Goal: Transaction & Acquisition: Purchase product/service

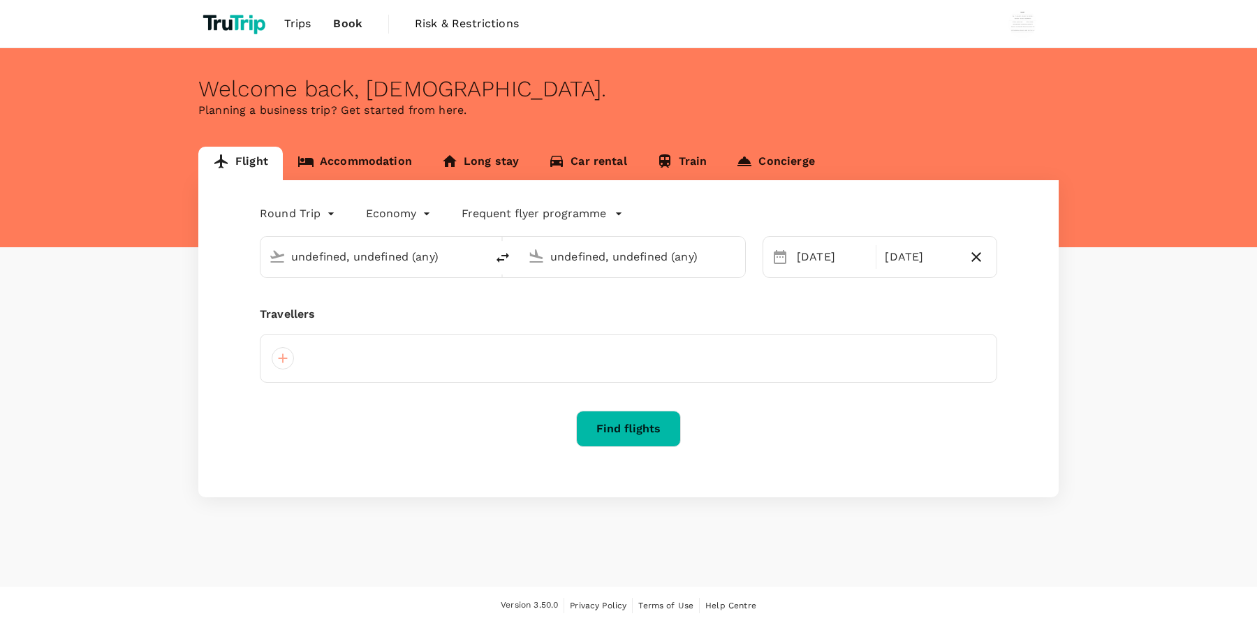
type input "[GEOGRAPHIC_DATA], [GEOGRAPHIC_DATA] (any)"
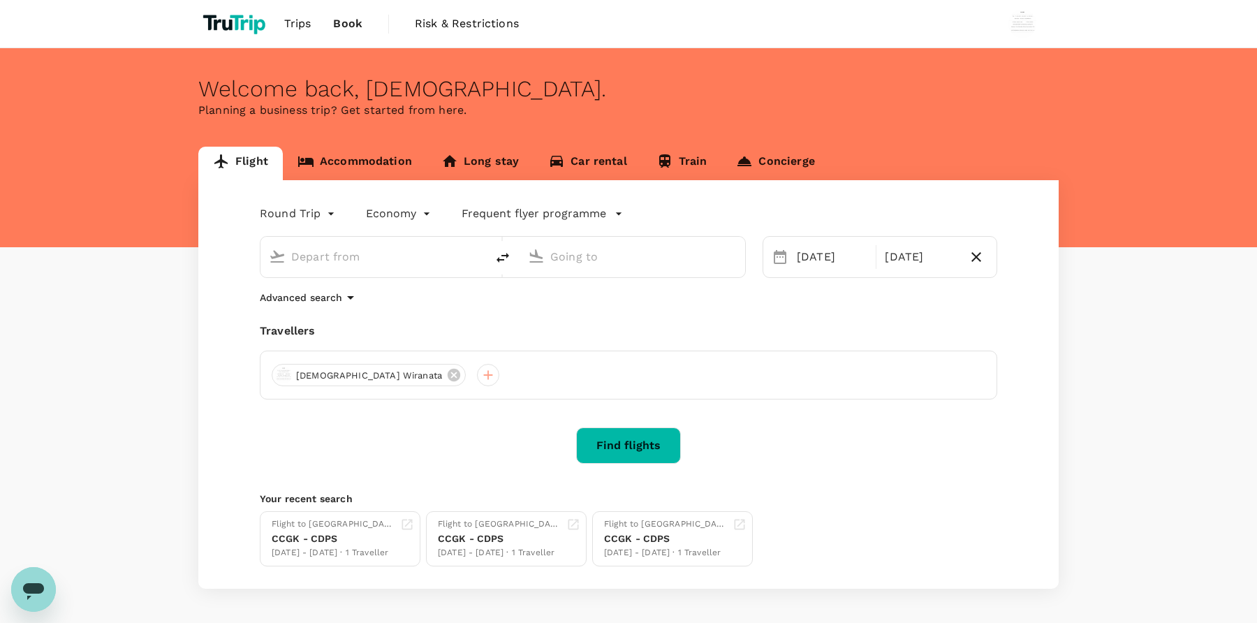
type input "[GEOGRAPHIC_DATA], [GEOGRAPHIC_DATA] (any)"
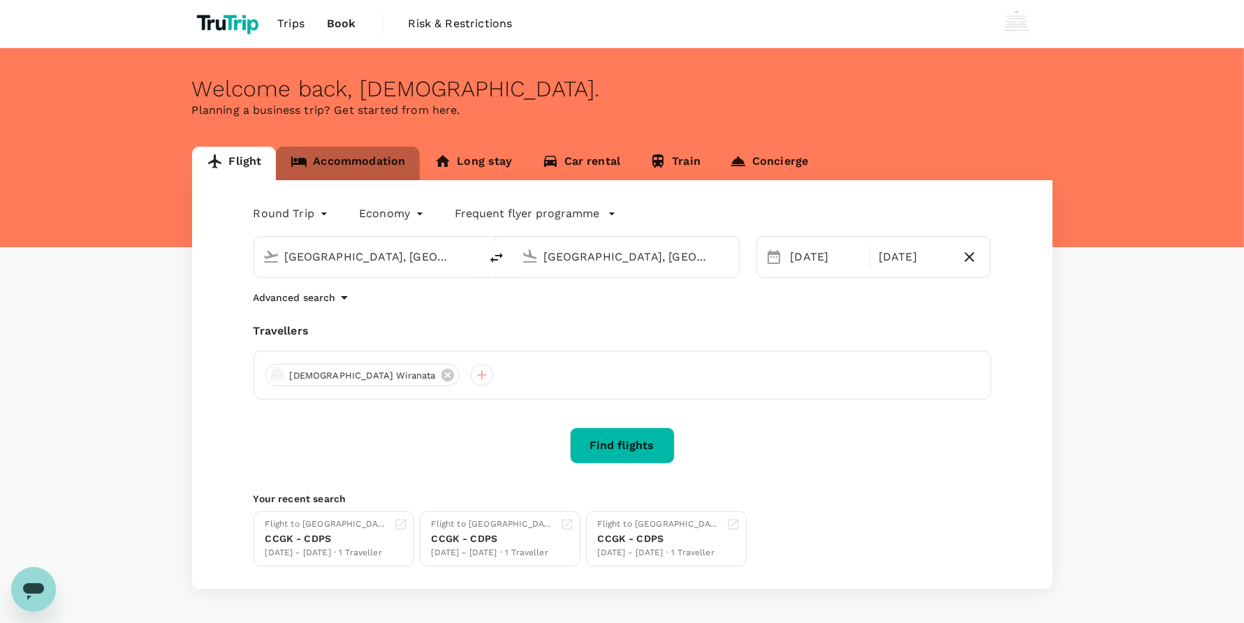
click at [374, 154] on link "Accommodation" at bounding box center [348, 164] width 144 height 34
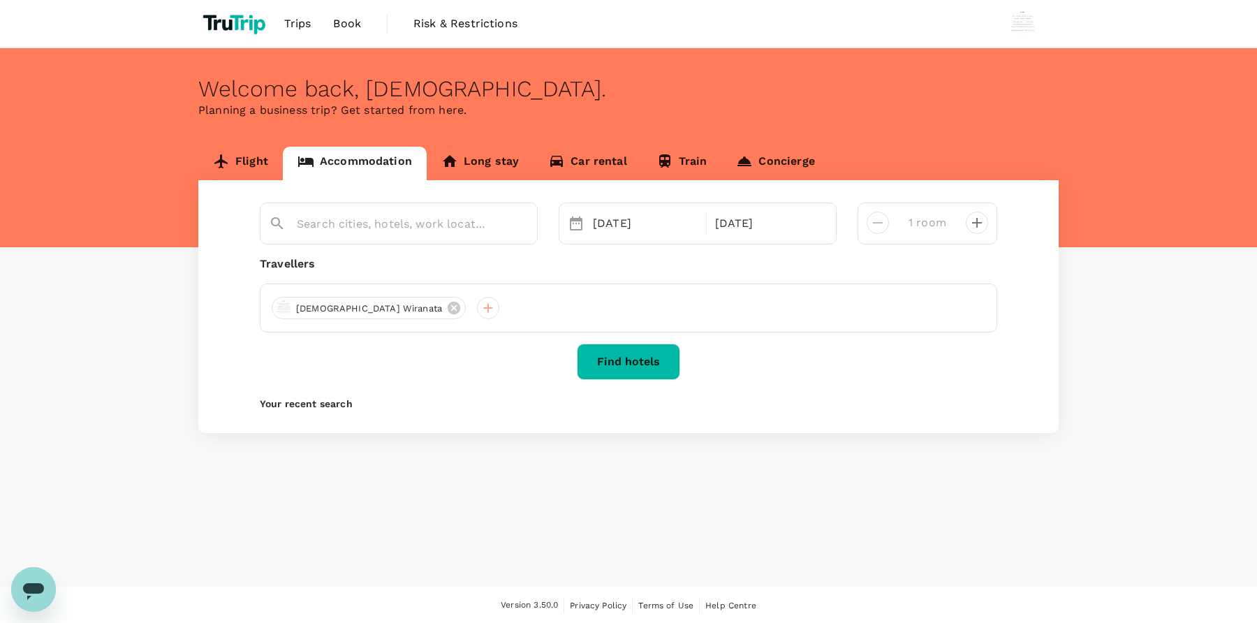
type input "Jakarta"
click at [250, 152] on link "Flight" at bounding box center [240, 164] width 84 height 34
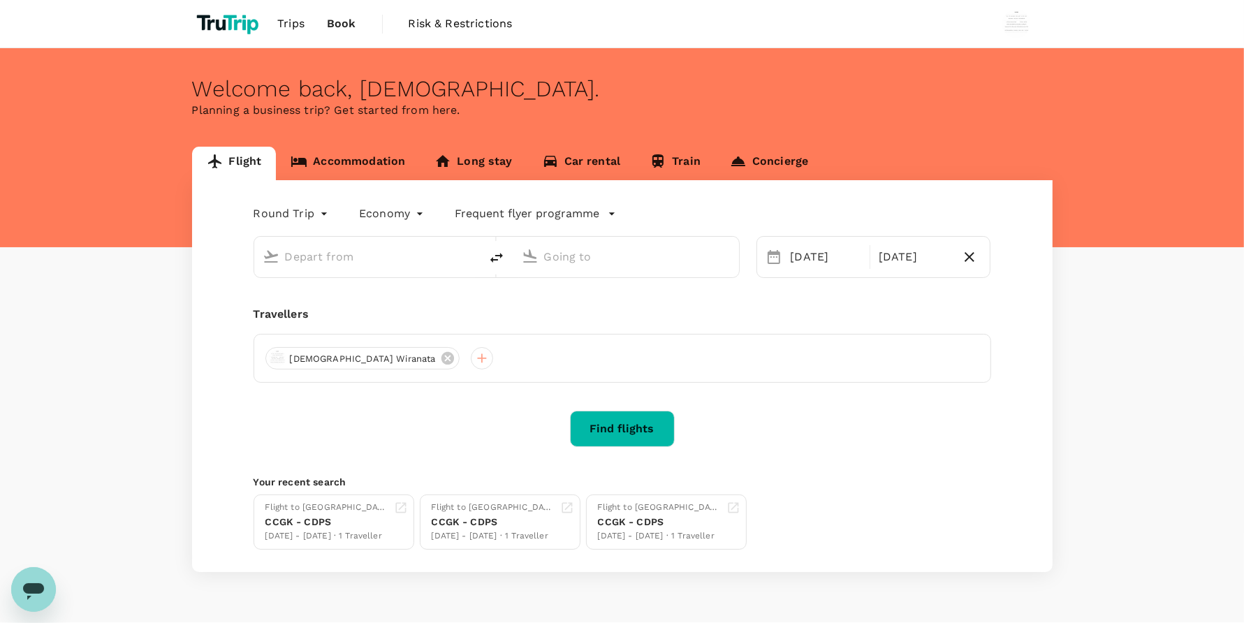
type input "[GEOGRAPHIC_DATA], [GEOGRAPHIC_DATA] (any)"
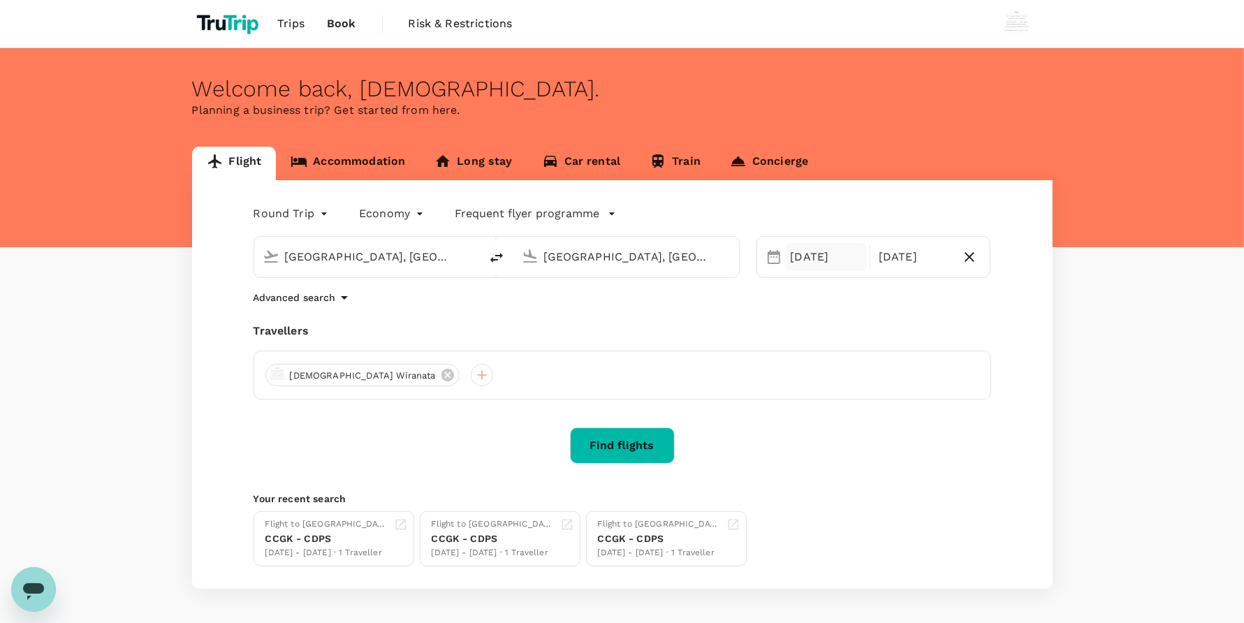
click at [816, 255] on div "08 Sep" at bounding box center [826, 257] width 82 height 28
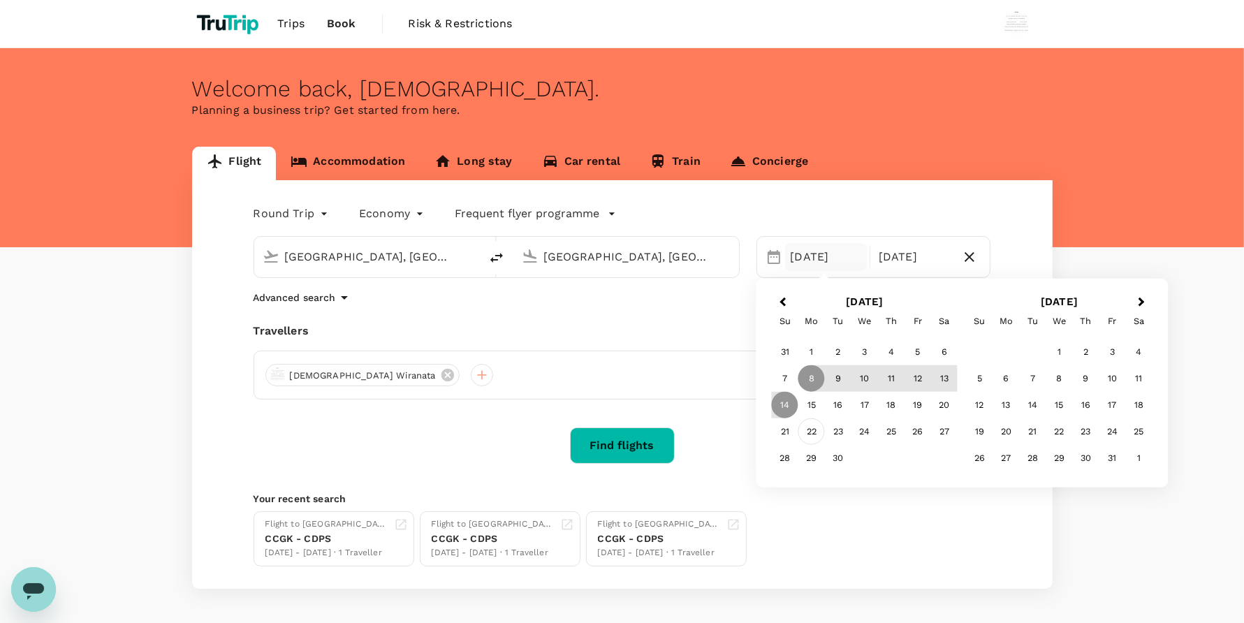
click at [805, 433] on div "22" at bounding box center [811, 431] width 27 height 27
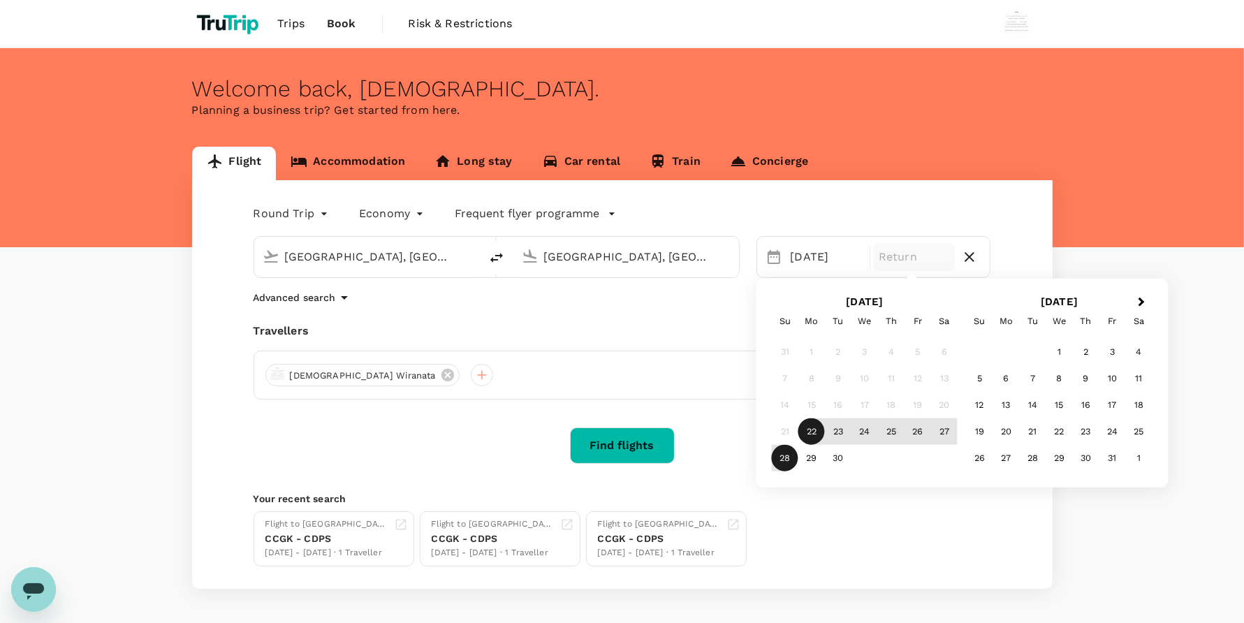
click at [781, 456] on div "28" at bounding box center [785, 458] width 27 height 27
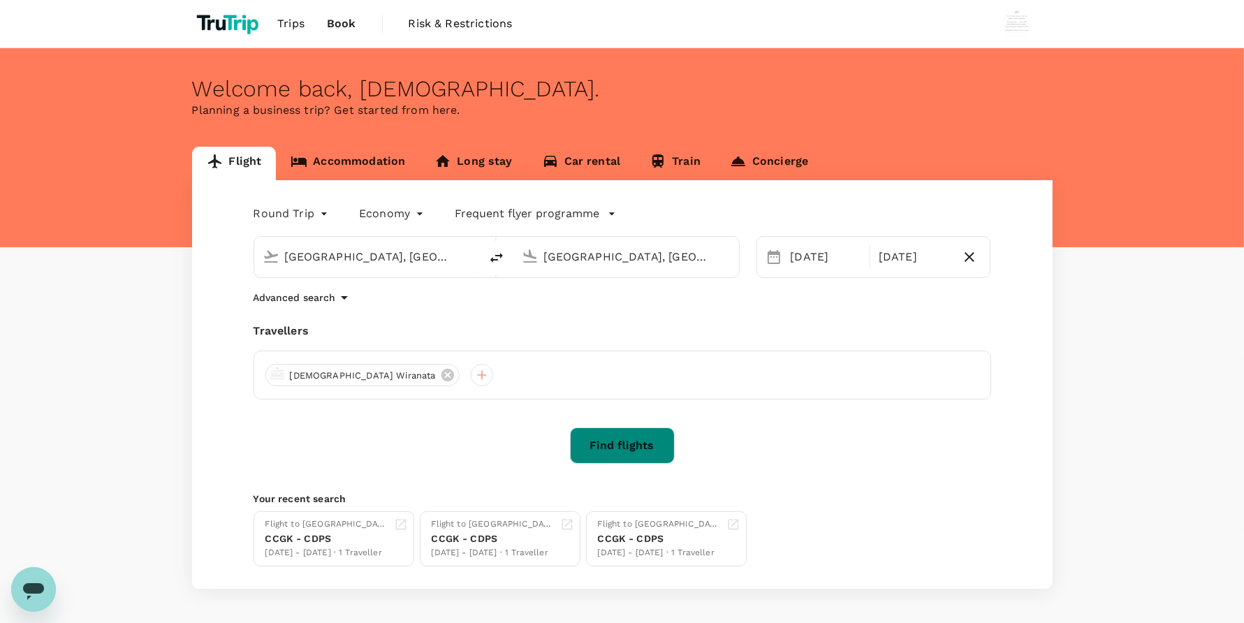
click at [626, 436] on button "Find flights" at bounding box center [622, 445] width 105 height 36
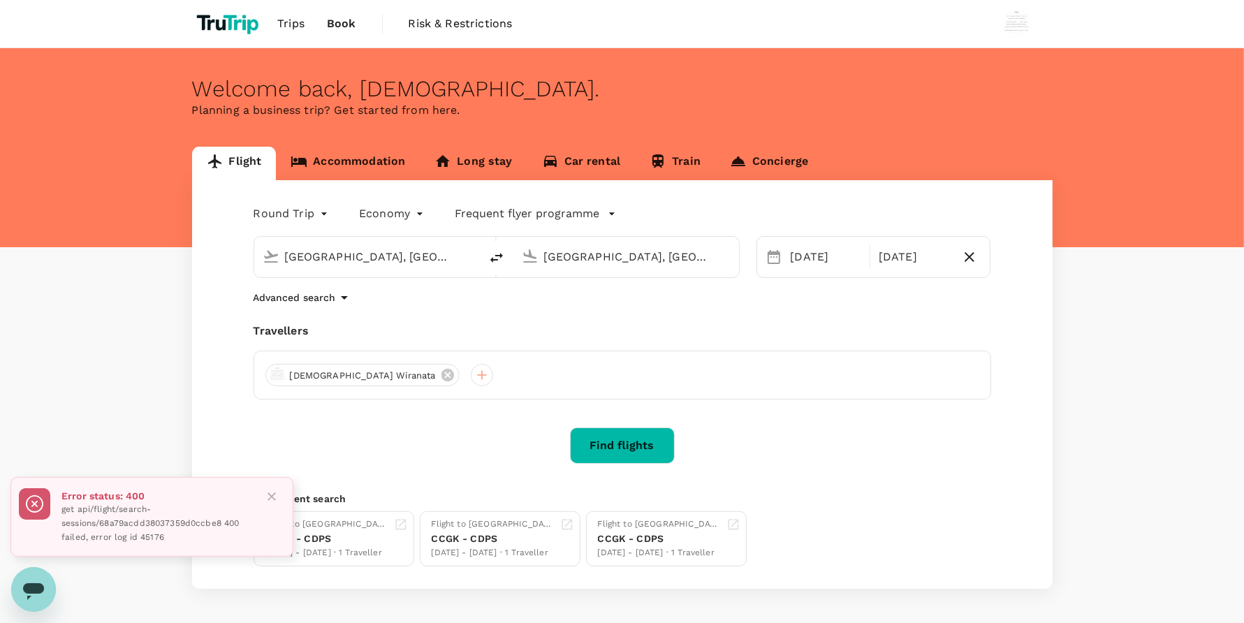
click at [267, 497] on icon "Close" at bounding box center [272, 497] width 14 height 14
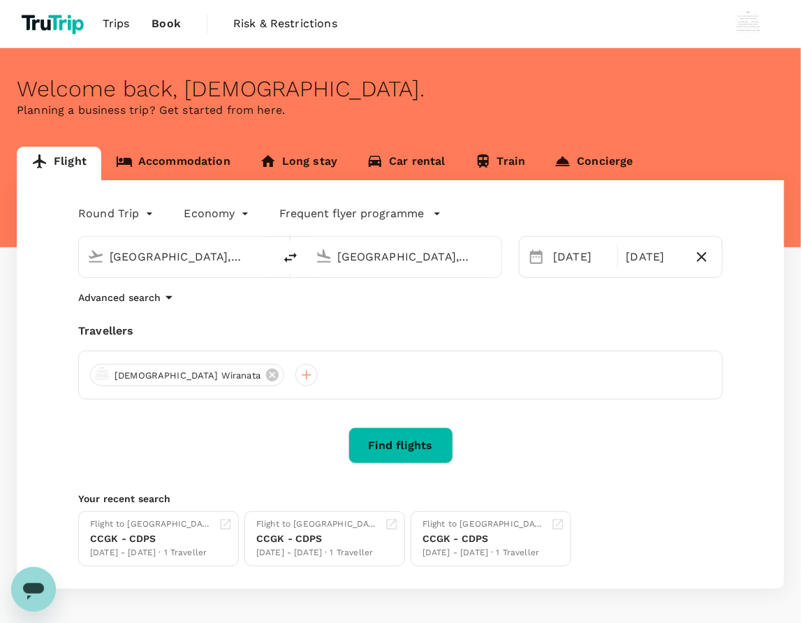
click at [406, 432] on button "Find flights" at bounding box center [400, 445] width 105 height 36
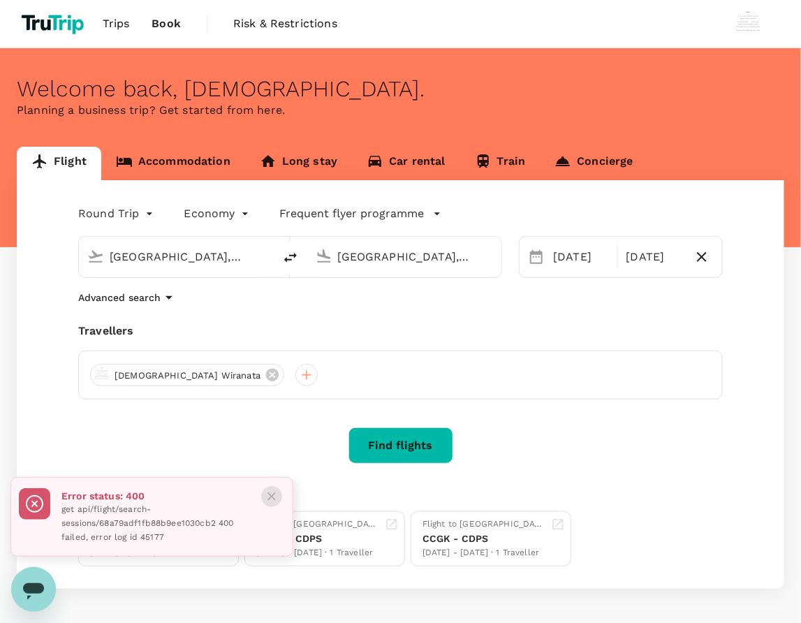
click at [270, 499] on icon "Close" at bounding box center [271, 496] width 8 height 8
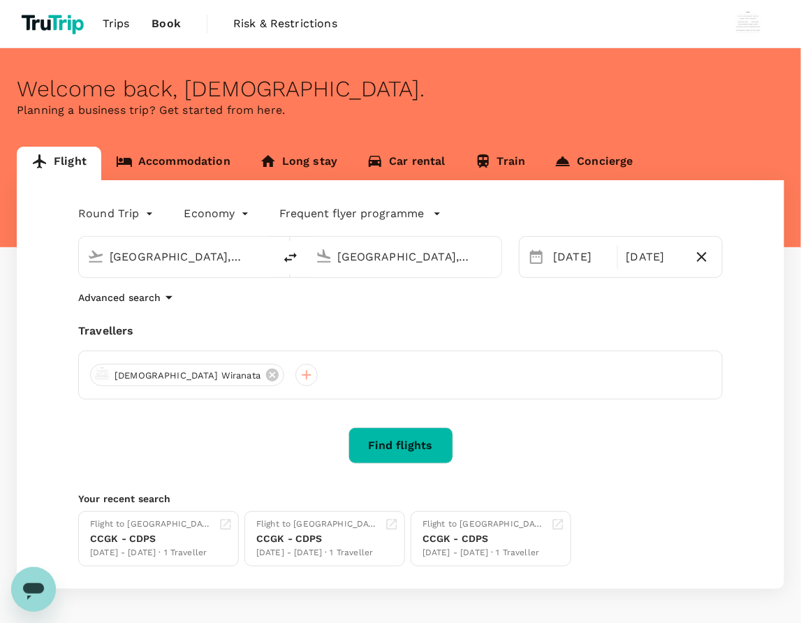
click at [448, 94] on div "Welcome back , Wisnu ." at bounding box center [400, 89] width 767 height 26
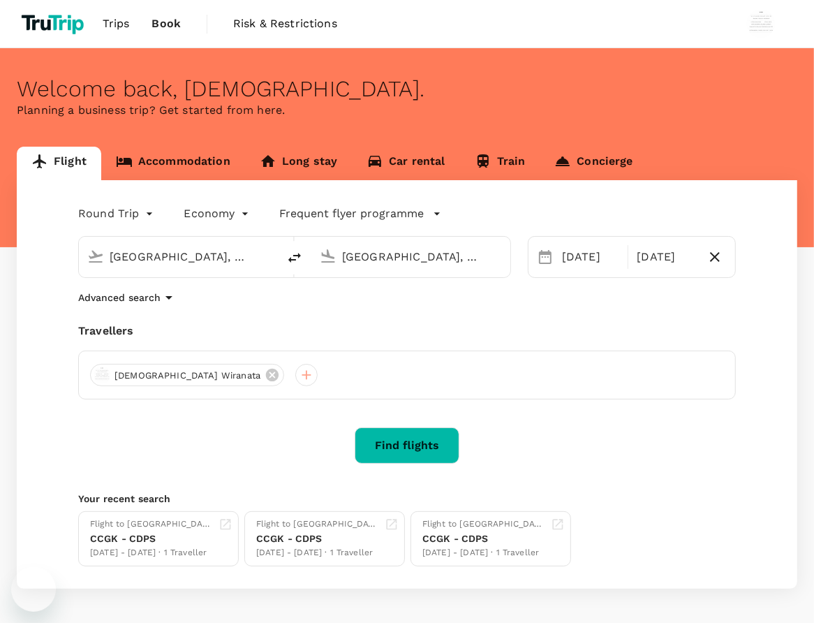
type input "[GEOGRAPHIC_DATA], [GEOGRAPHIC_DATA] (any)"
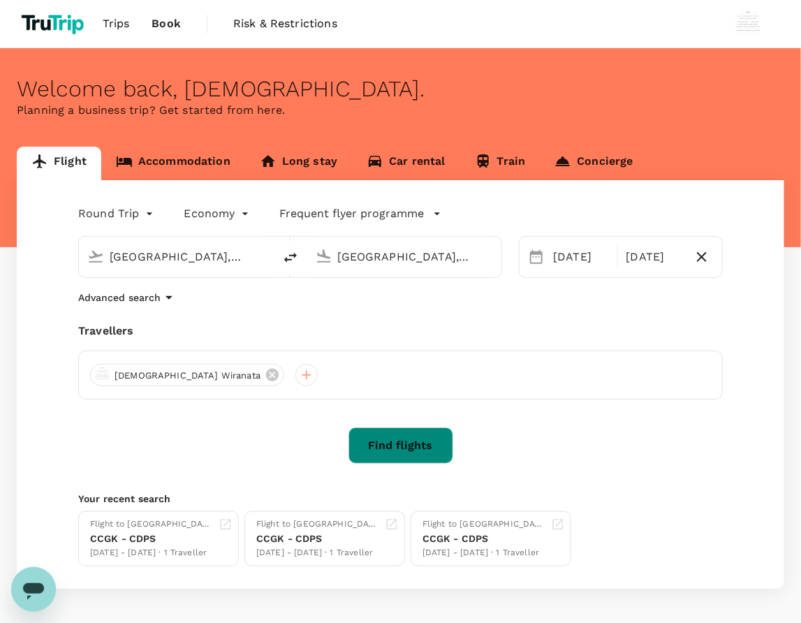
click at [433, 446] on button "Find flights" at bounding box center [400, 445] width 105 height 36
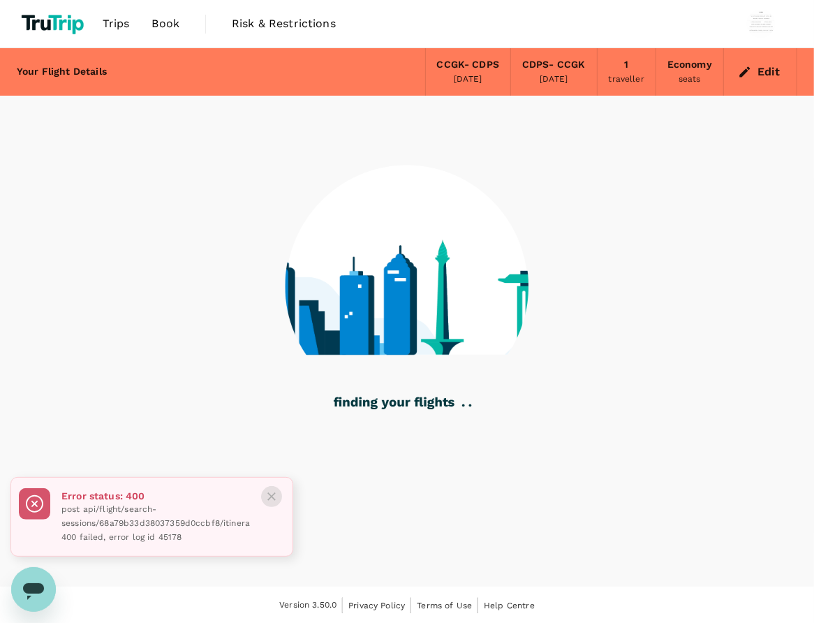
click at [273, 492] on icon "Close" at bounding box center [271, 496] width 8 height 8
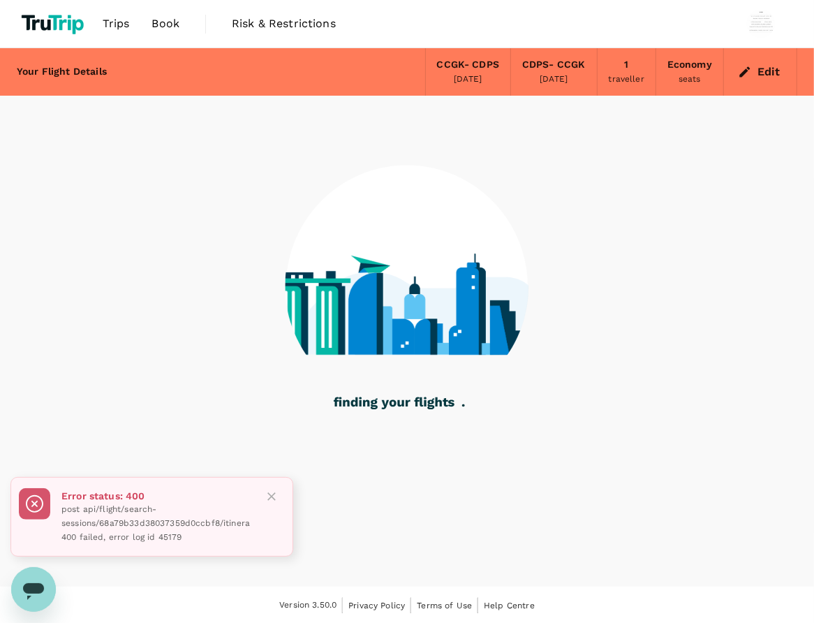
click at [277, 490] on icon "Close" at bounding box center [272, 497] width 14 height 14
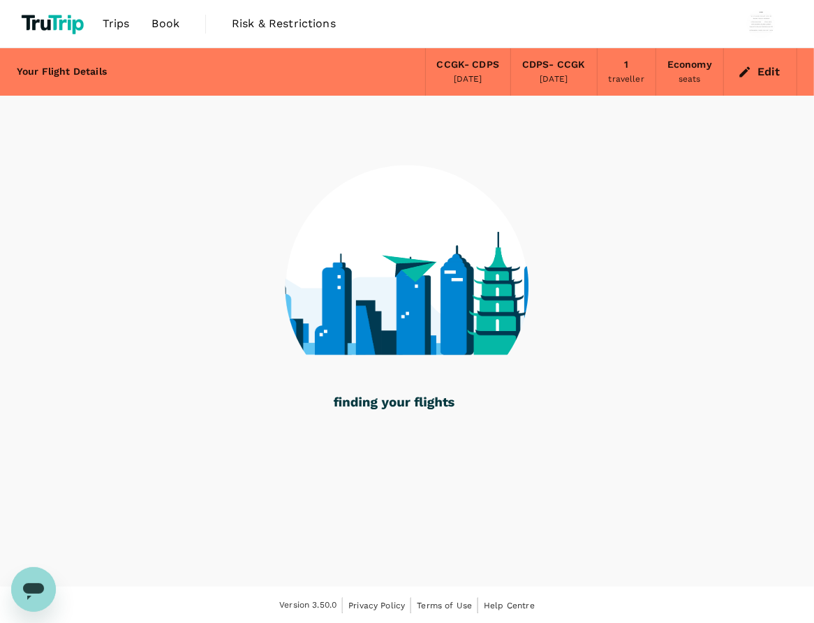
drag, startPoint x: 170, startPoint y: 29, endPoint x: 350, endPoint y: 1, distance: 182.3
click at [169, 29] on span "Book" at bounding box center [166, 23] width 28 height 17
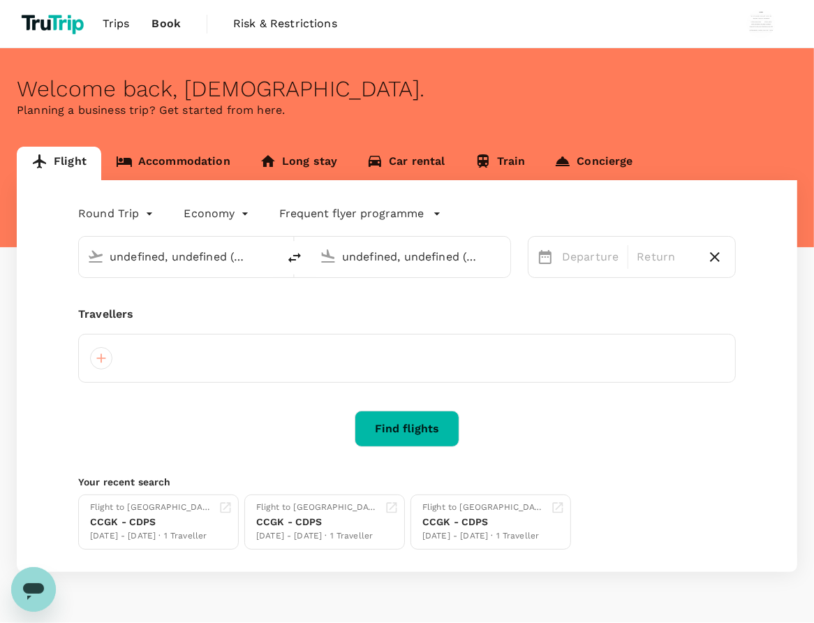
type input "[GEOGRAPHIC_DATA], [GEOGRAPHIC_DATA] (any)"
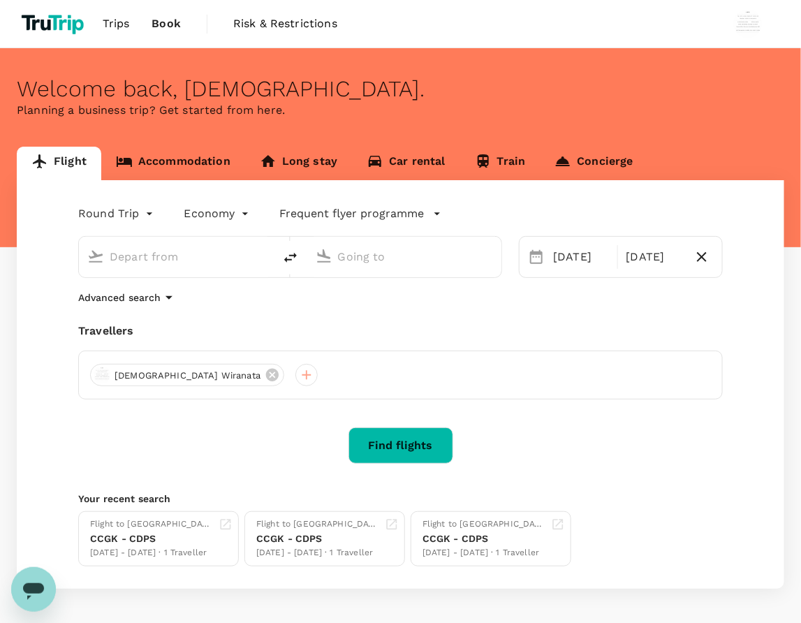
type input "[GEOGRAPHIC_DATA], [GEOGRAPHIC_DATA] (any)"
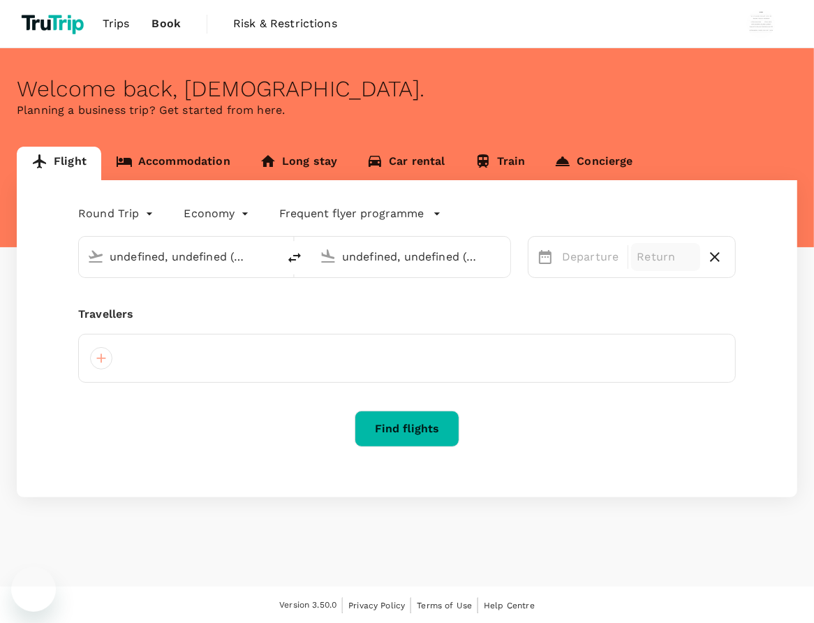
type input "[GEOGRAPHIC_DATA], [GEOGRAPHIC_DATA] (any)"
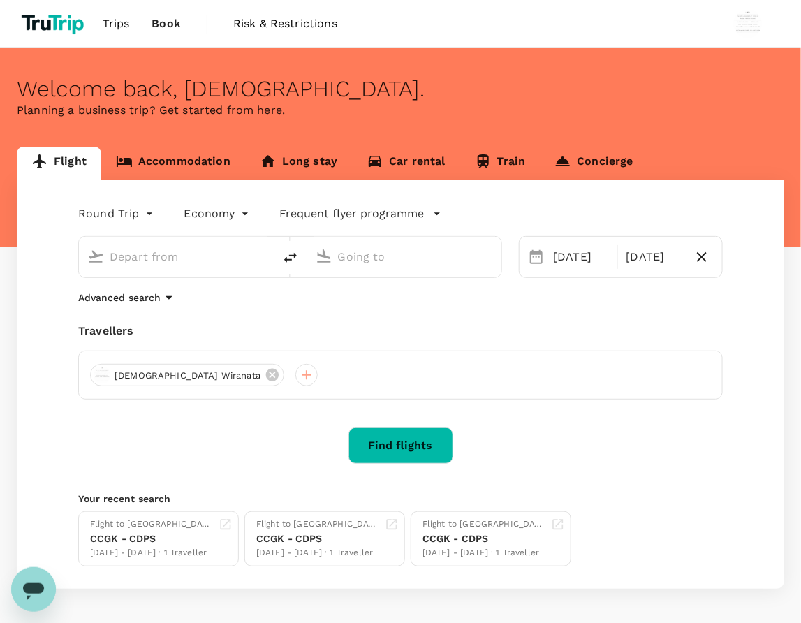
type input "[GEOGRAPHIC_DATA], [GEOGRAPHIC_DATA] (any)"
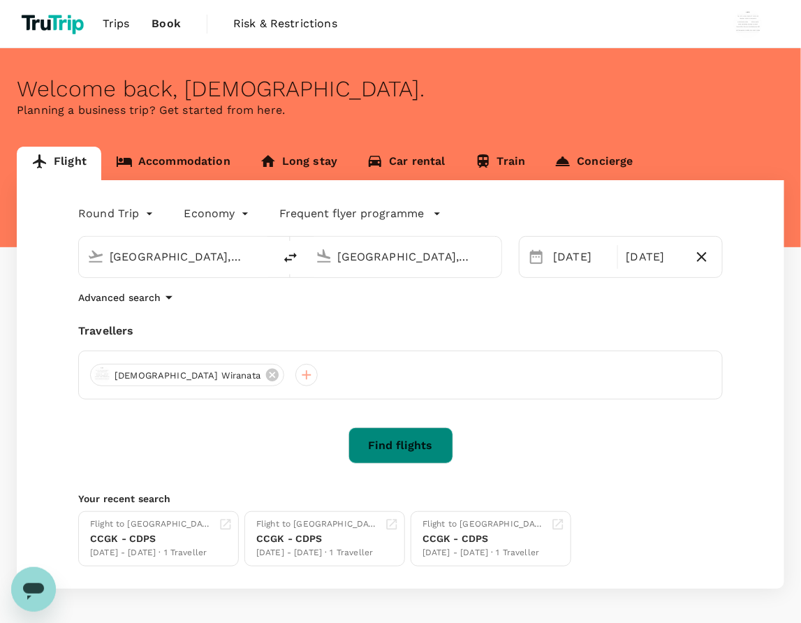
click at [416, 440] on button "Find flights" at bounding box center [400, 445] width 105 height 36
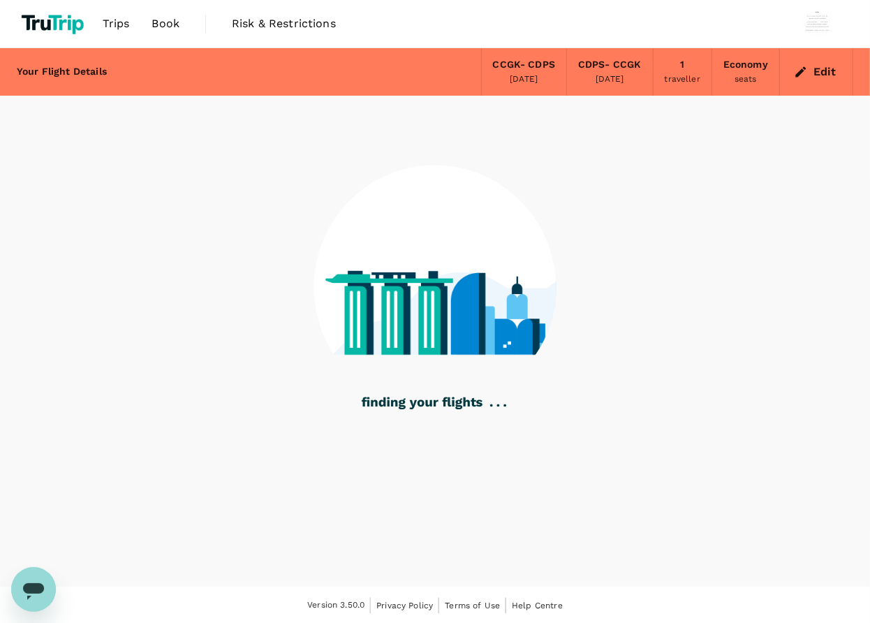
click at [168, 29] on span "Book" at bounding box center [166, 23] width 28 height 17
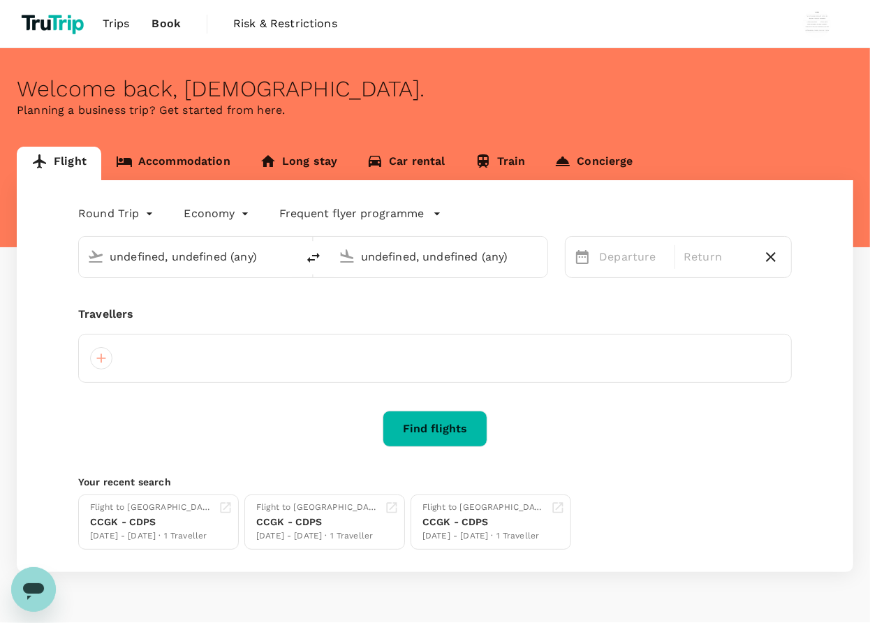
type input "[GEOGRAPHIC_DATA], [GEOGRAPHIC_DATA] (any)"
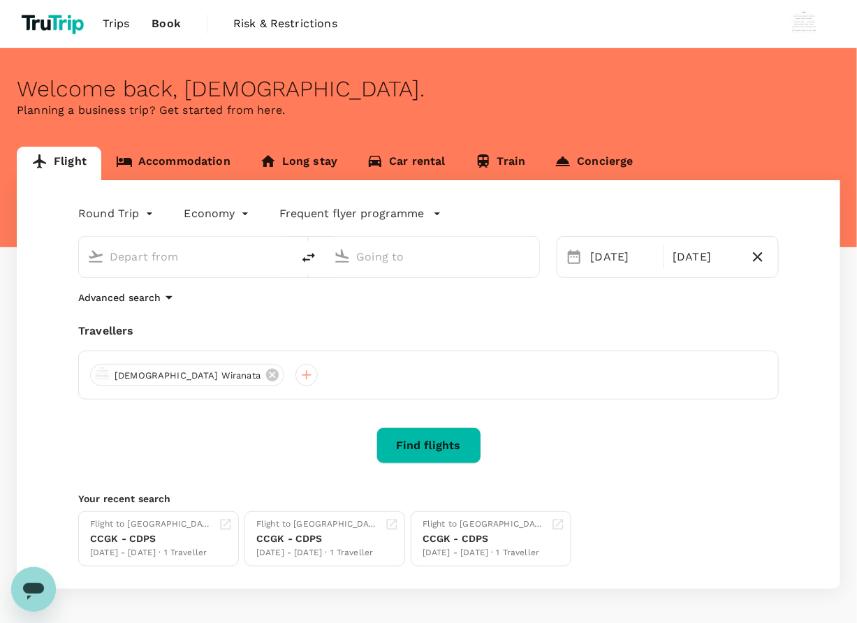
type input "[GEOGRAPHIC_DATA], [GEOGRAPHIC_DATA] (any)"
click at [609, 265] on div "22 Sep" at bounding box center [623, 257] width 76 height 28
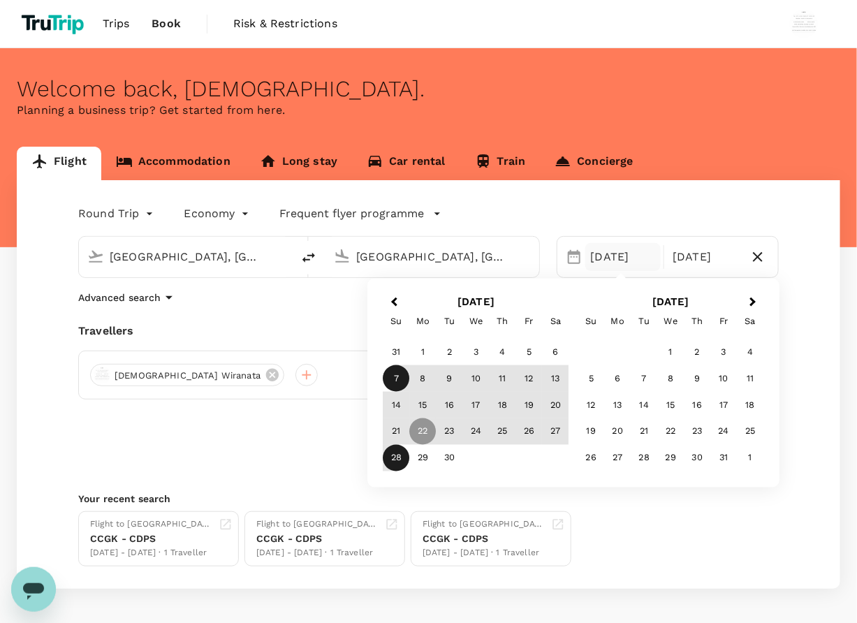
click at [393, 376] on div "7" at bounding box center [396, 378] width 27 height 27
click at [388, 403] on div "14" at bounding box center [396, 405] width 27 height 27
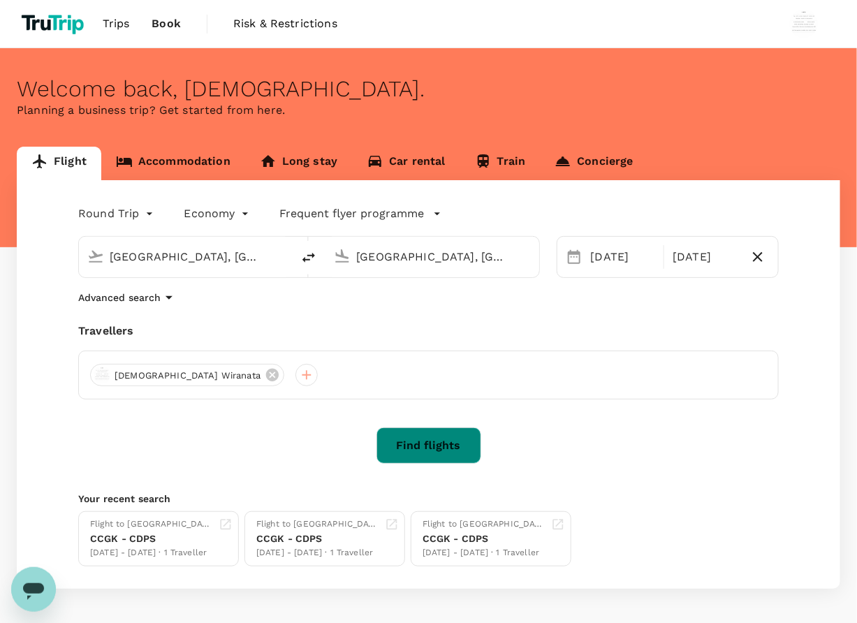
click at [412, 438] on button "Find flights" at bounding box center [428, 445] width 105 height 36
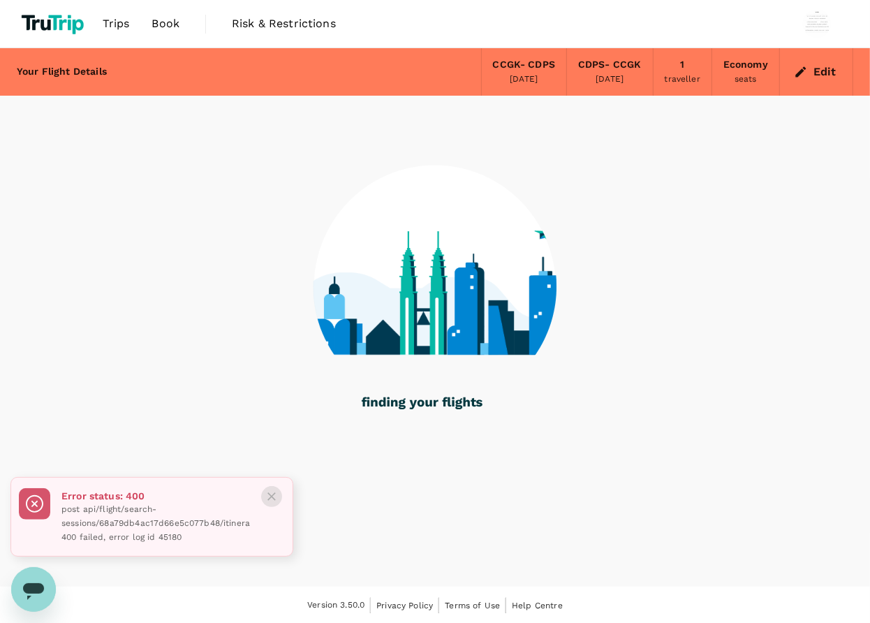
click at [265, 490] on icon "Close" at bounding box center [272, 497] width 14 height 14
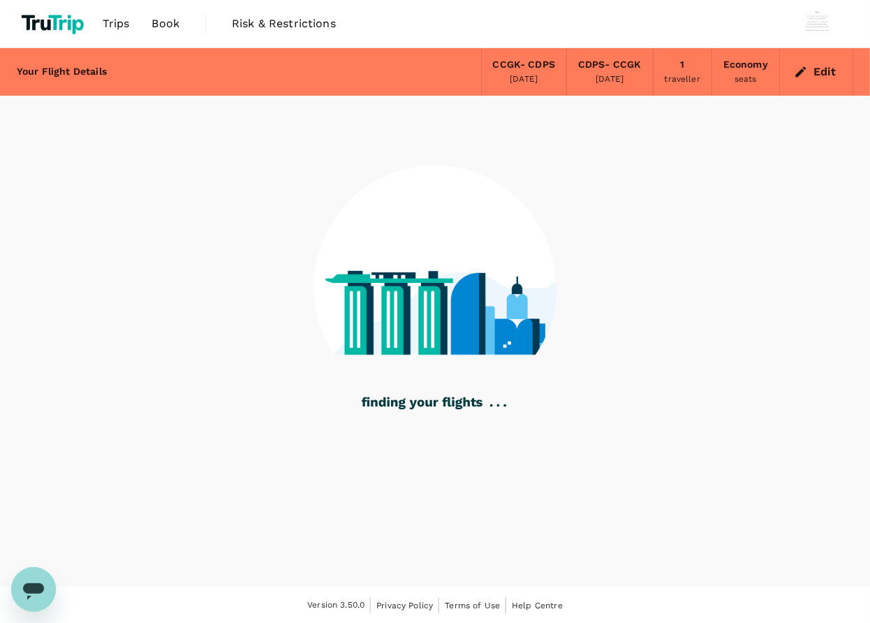
click at [163, 31] on span "Book" at bounding box center [166, 23] width 28 height 17
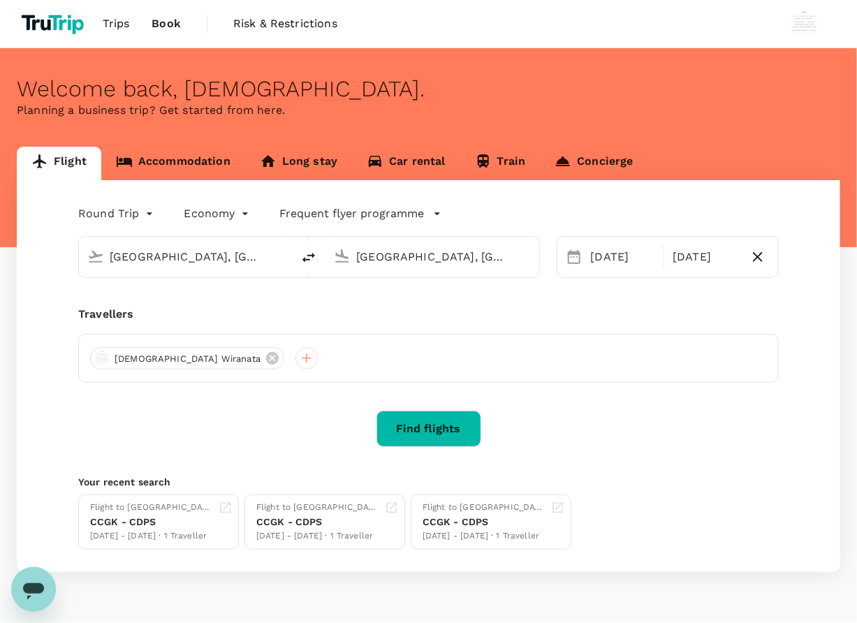
type input "[GEOGRAPHIC_DATA], [GEOGRAPHIC_DATA] (any)"
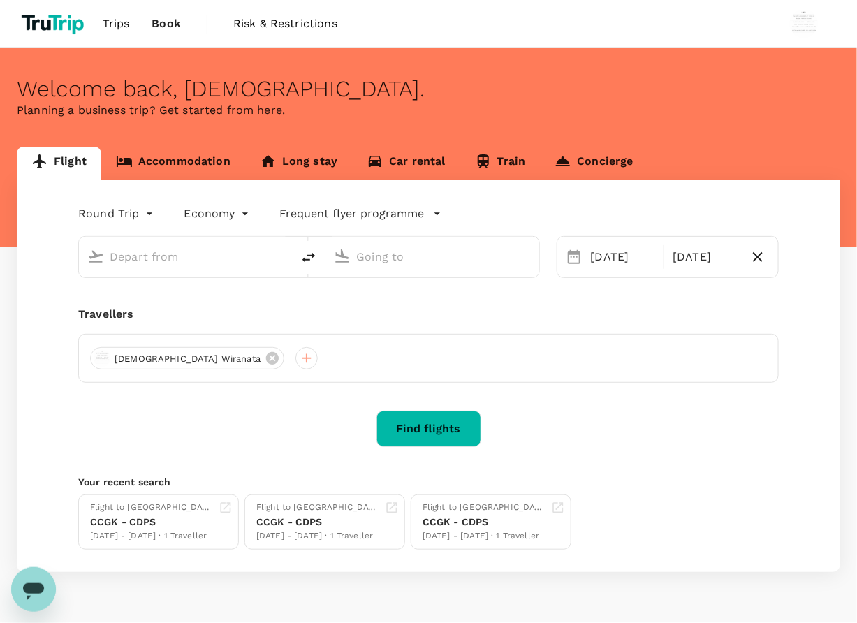
type input "[GEOGRAPHIC_DATA], [GEOGRAPHIC_DATA] (any)"
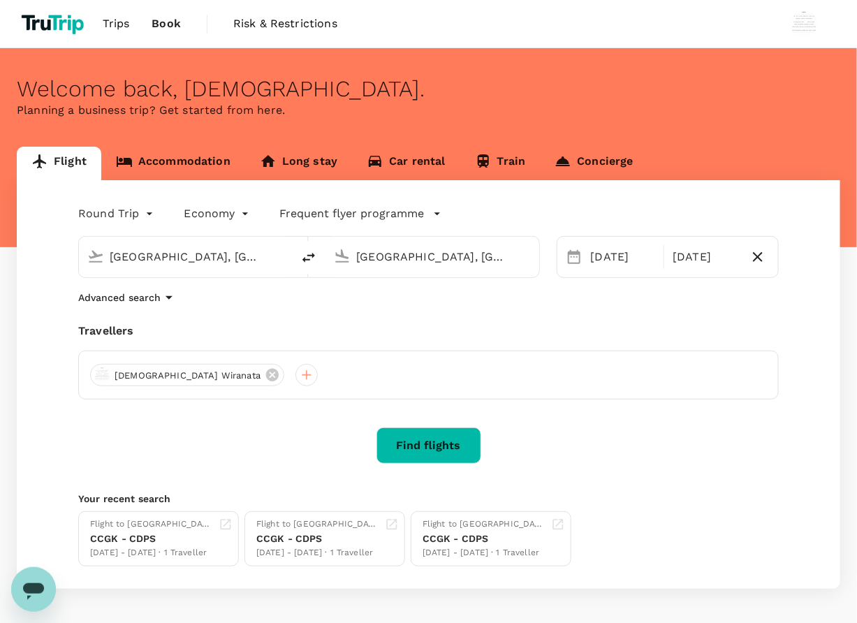
click at [521, 84] on div "Welcome back , Wisnu ." at bounding box center [428, 89] width 823 height 26
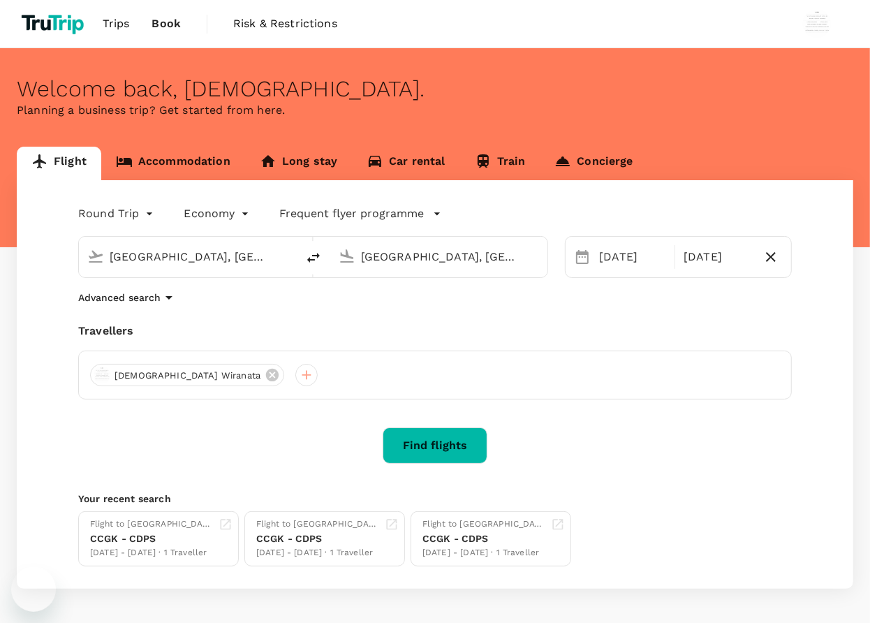
type input "[GEOGRAPHIC_DATA], [GEOGRAPHIC_DATA] (any)"
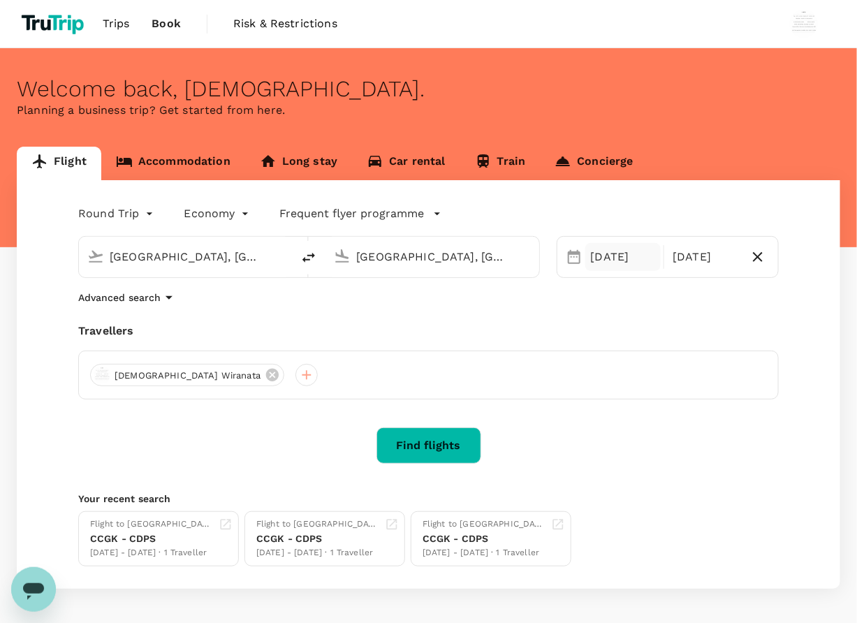
click at [619, 251] on div "07 Sep" at bounding box center [623, 257] width 76 height 28
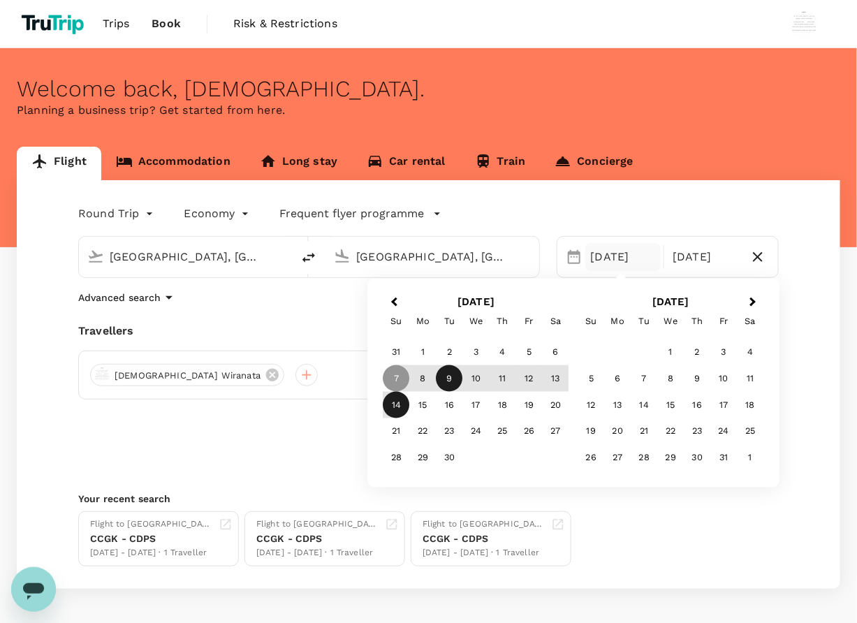
click at [448, 374] on div "9" at bounding box center [449, 378] width 27 height 27
click at [420, 399] on div "15" at bounding box center [423, 405] width 27 height 27
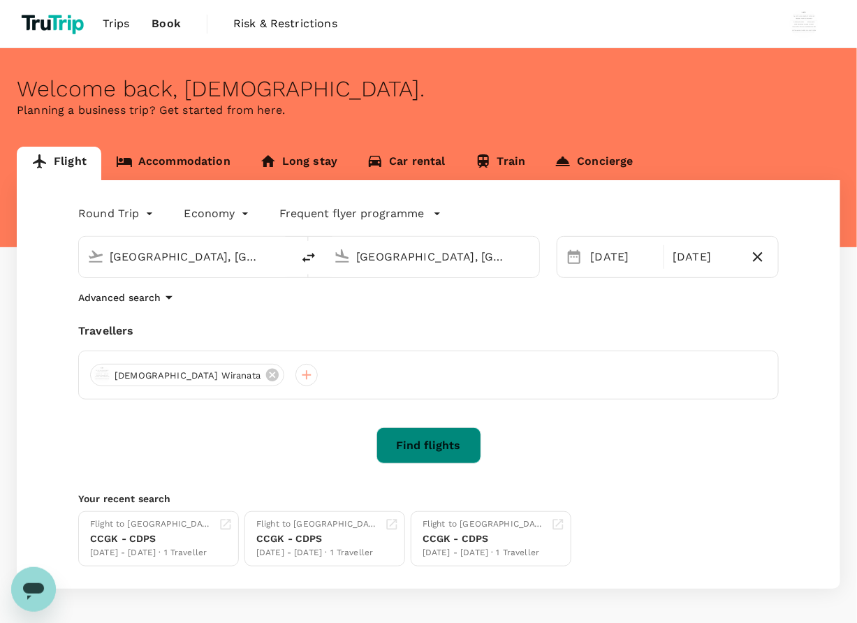
click at [422, 444] on button "Find flights" at bounding box center [428, 445] width 105 height 36
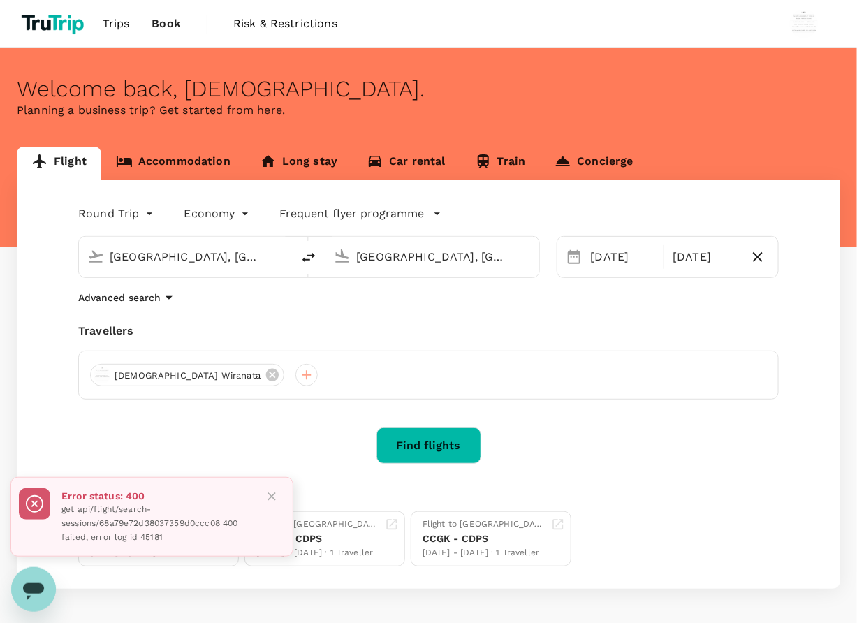
click at [271, 487] on button "Close" at bounding box center [271, 496] width 21 height 21
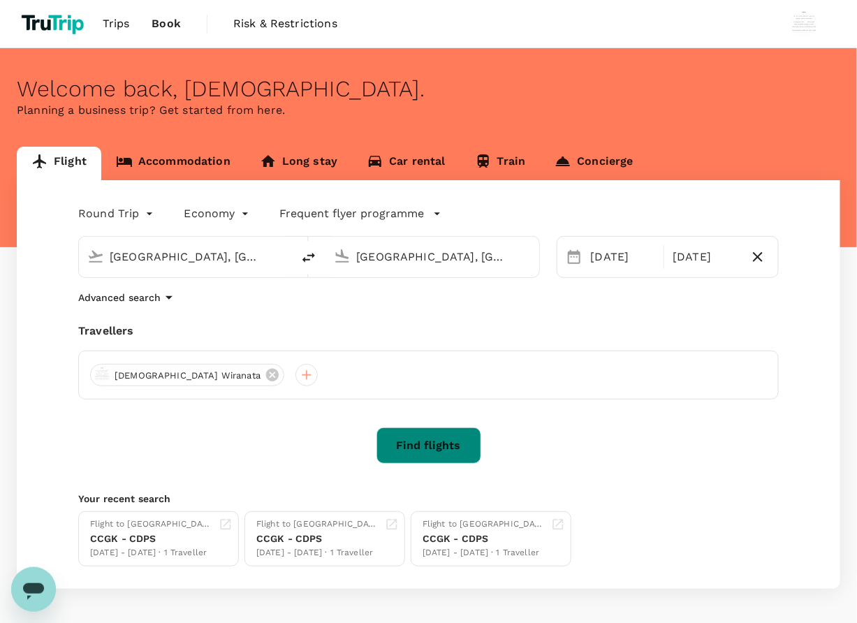
click at [438, 445] on button "Find flights" at bounding box center [428, 445] width 105 height 36
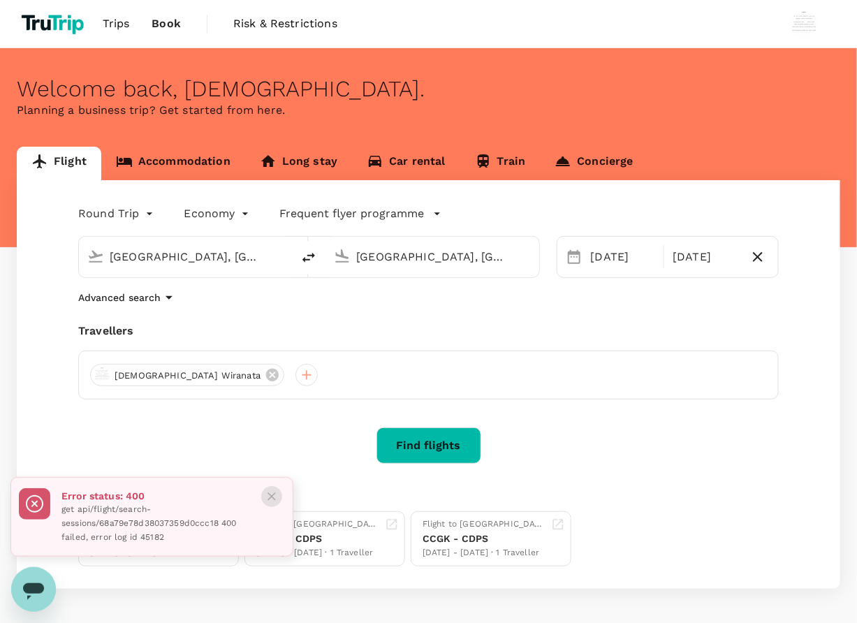
click at [270, 490] on icon "Close" at bounding box center [272, 497] width 14 height 14
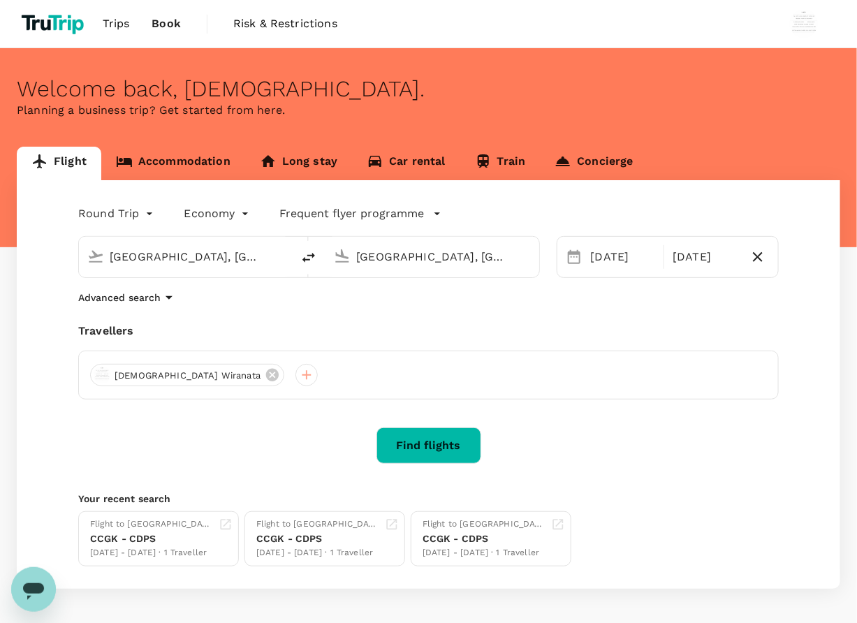
click at [693, 77] on div "Welcome back , Wisnu ." at bounding box center [428, 89] width 823 height 26
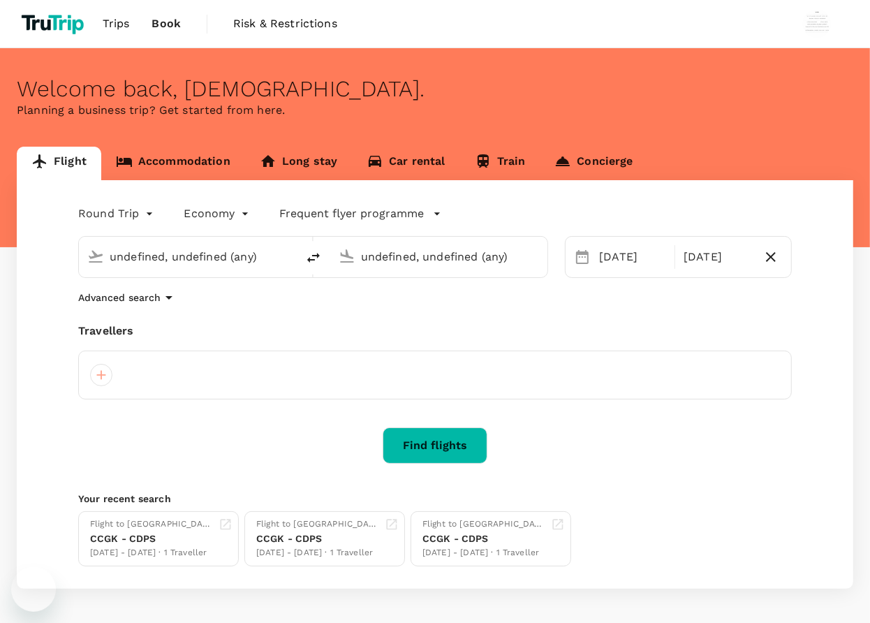
type input "[GEOGRAPHIC_DATA], [GEOGRAPHIC_DATA] (any)"
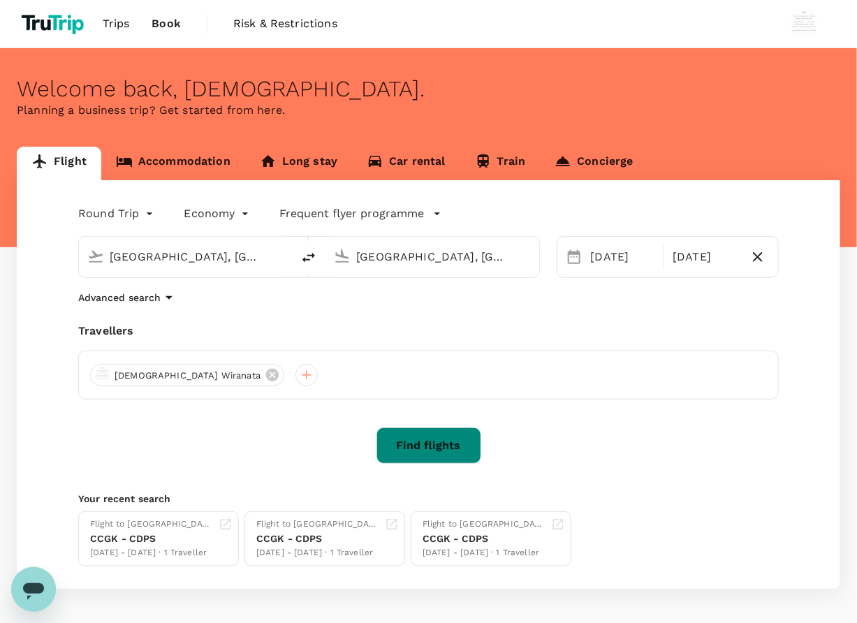
click at [448, 448] on button "Find flights" at bounding box center [428, 445] width 105 height 36
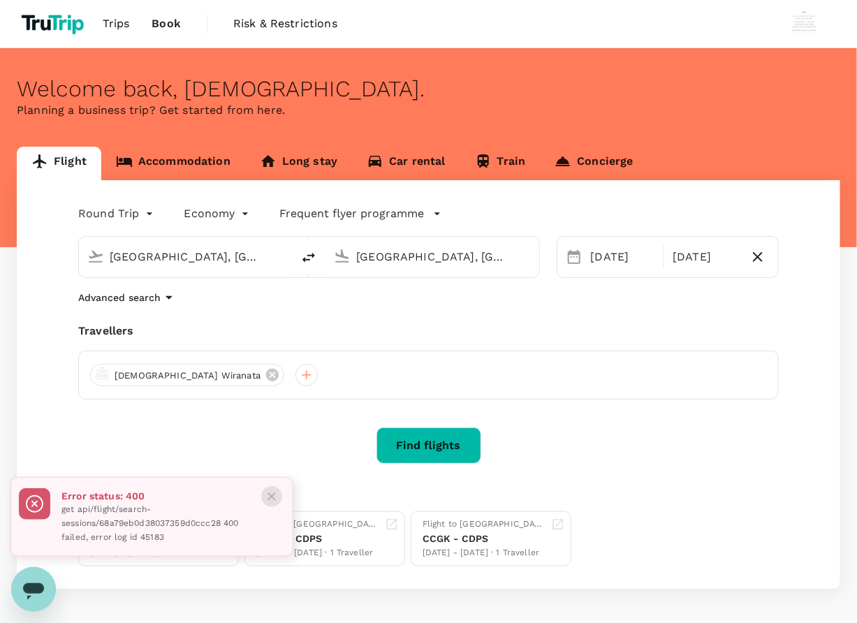
click at [262, 496] on button "Close" at bounding box center [271, 496] width 21 height 21
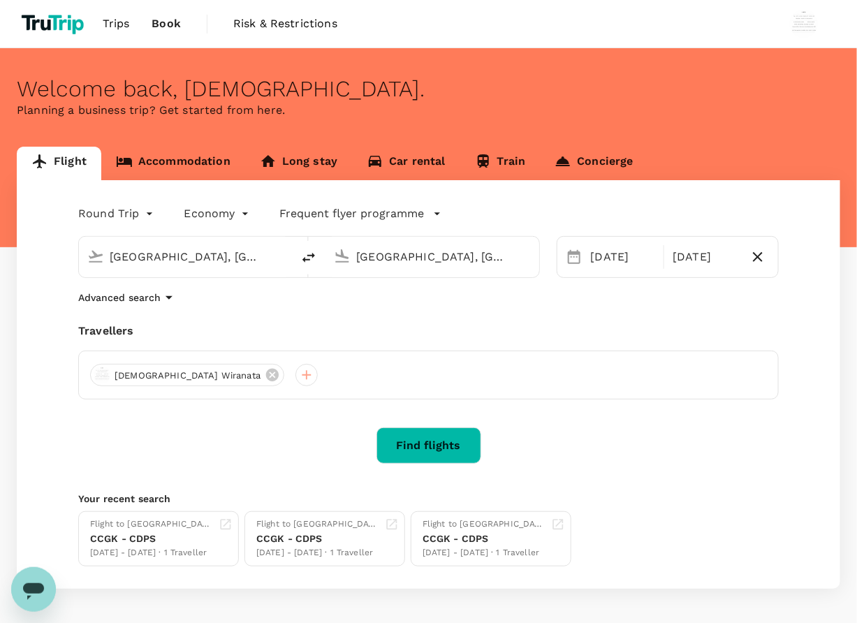
click at [695, 178] on div "Flight Accommodation Long stay Car rental Train Concierge" at bounding box center [428, 164] width 823 height 34
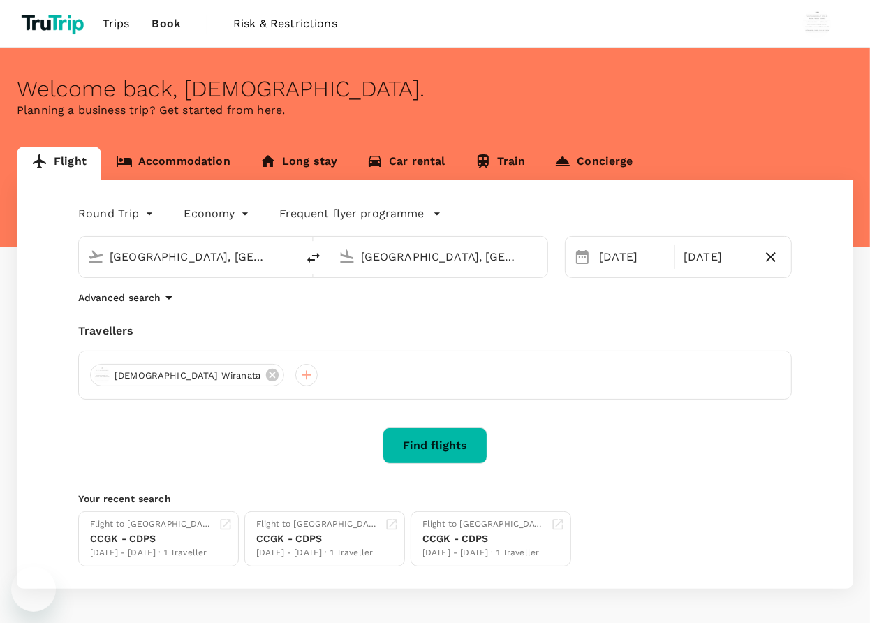
type input "[GEOGRAPHIC_DATA], [GEOGRAPHIC_DATA] (any)"
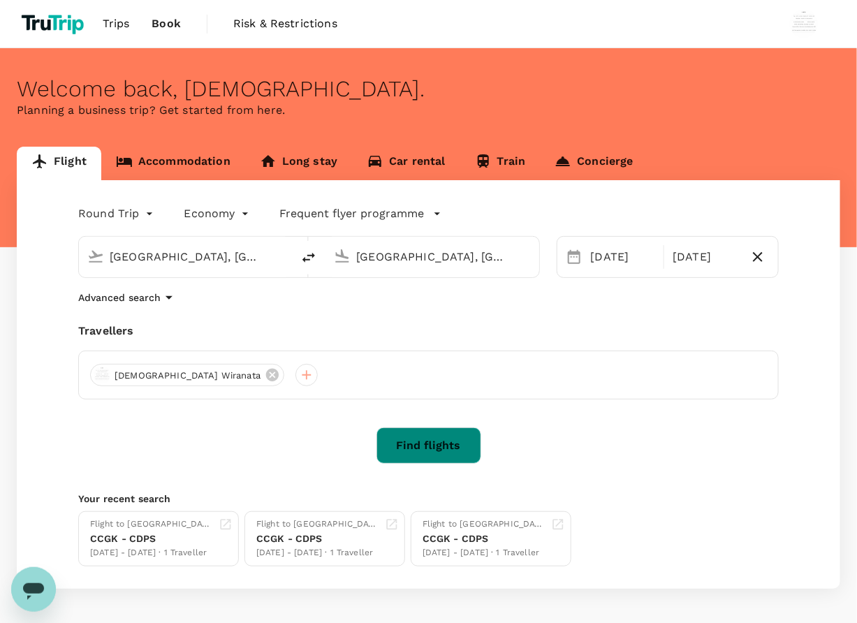
drag, startPoint x: 432, startPoint y: 443, endPoint x: 435, endPoint y: 436, distance: 7.8
click at [432, 442] on button "Find flights" at bounding box center [428, 445] width 105 height 36
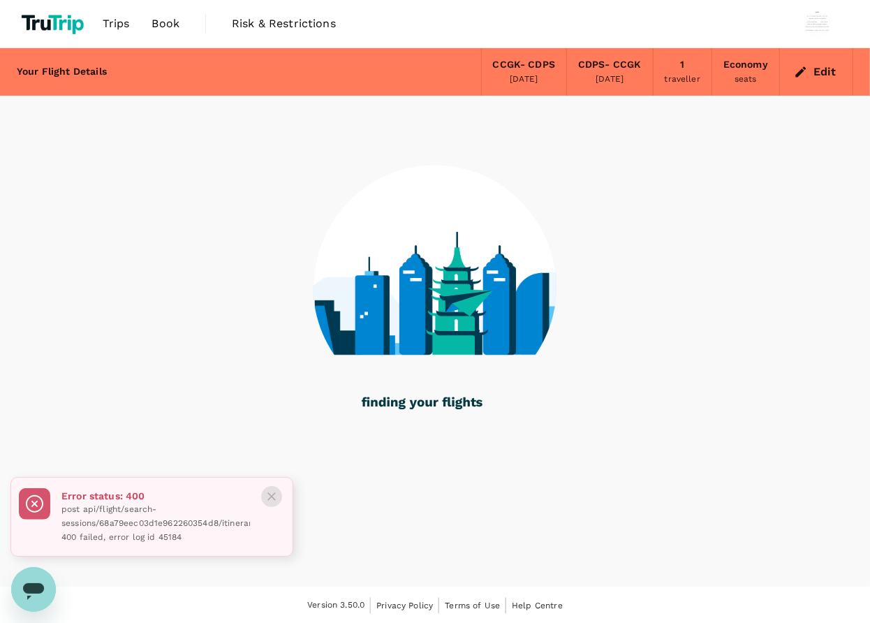
click at [267, 490] on icon "Close" at bounding box center [272, 497] width 14 height 14
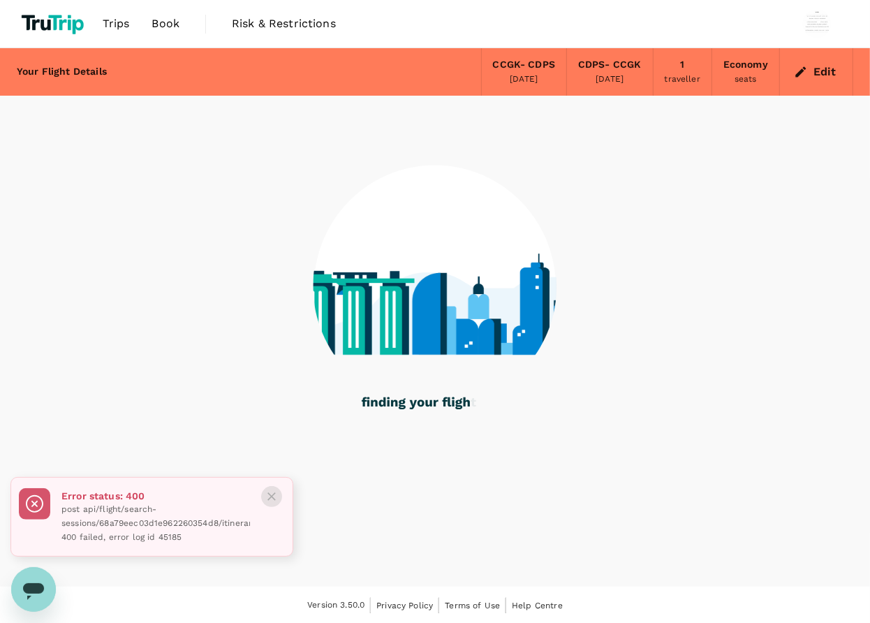
click at [274, 490] on icon "Close" at bounding box center [272, 497] width 14 height 14
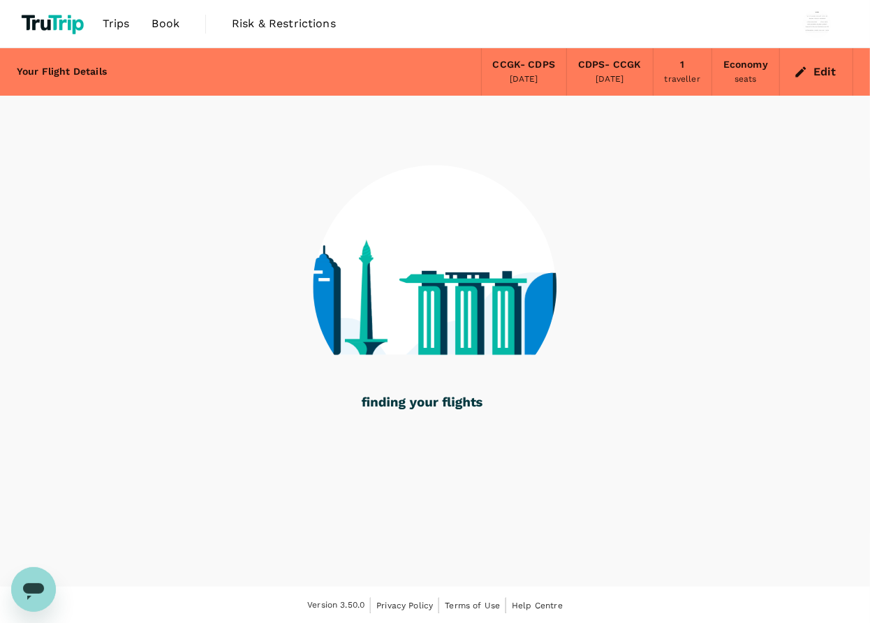
click at [175, 26] on span "Book" at bounding box center [166, 23] width 28 height 17
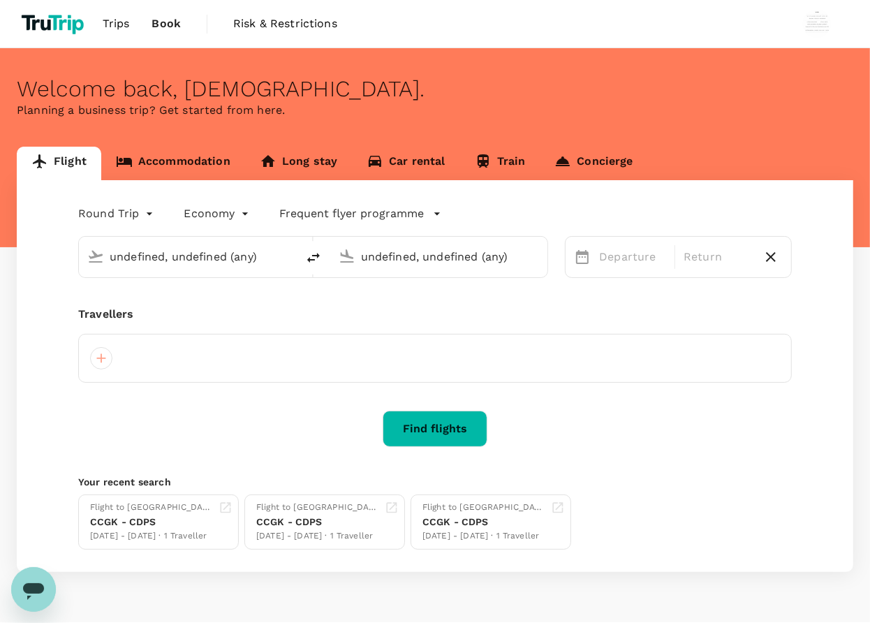
type input "[GEOGRAPHIC_DATA], [GEOGRAPHIC_DATA] (any)"
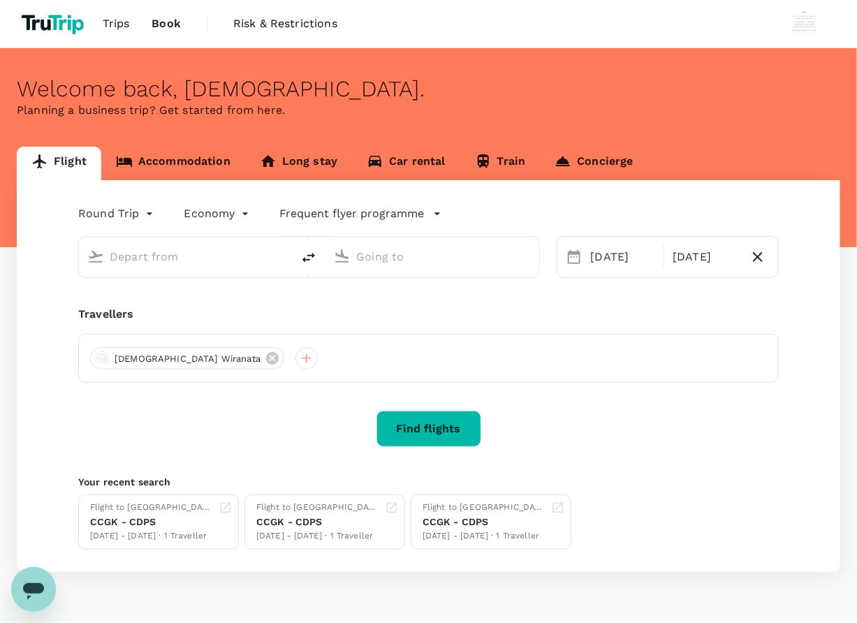
type input "[GEOGRAPHIC_DATA], [GEOGRAPHIC_DATA] (any)"
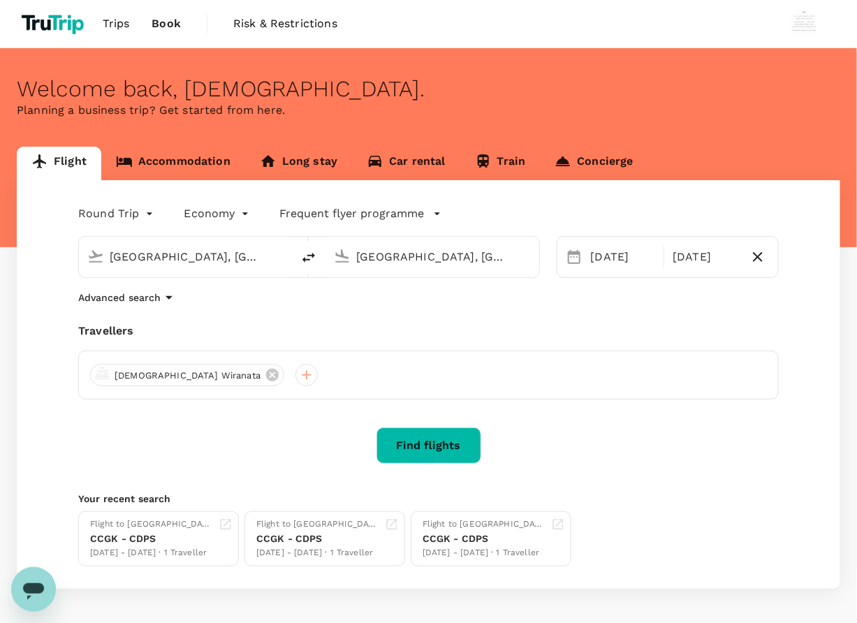
click at [449, 100] on div "Welcome back , Wisnu ." at bounding box center [428, 89] width 823 height 26
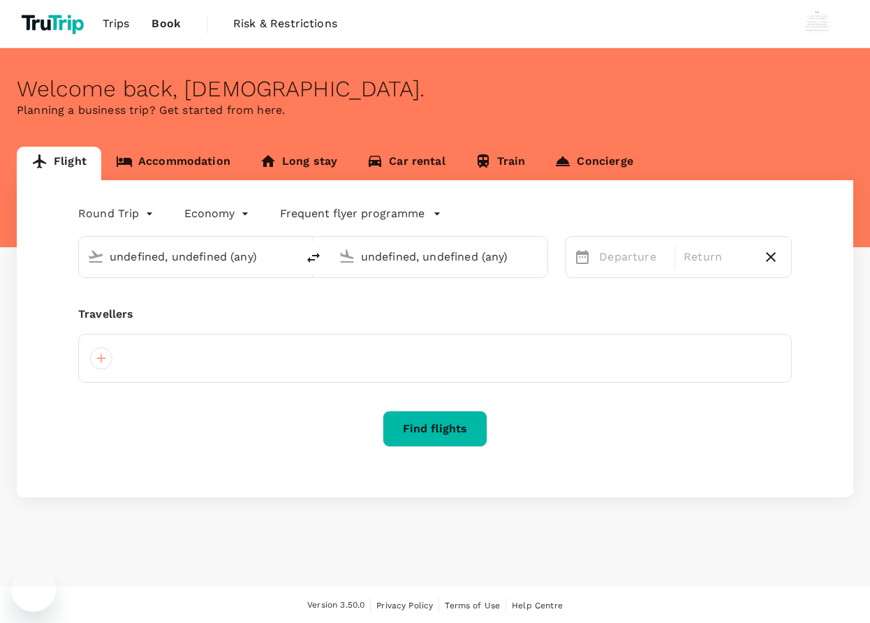
type input "[GEOGRAPHIC_DATA], [GEOGRAPHIC_DATA] (any)"
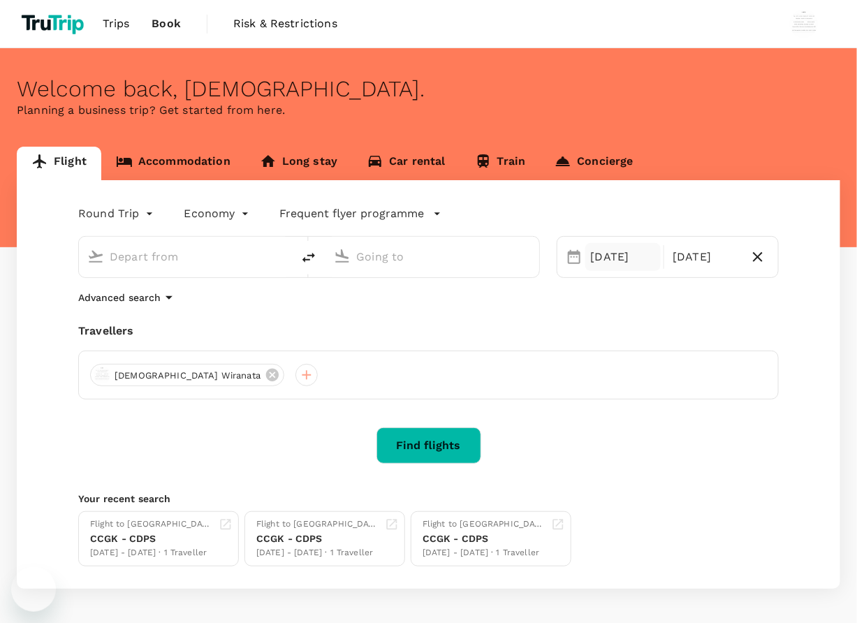
type input "[GEOGRAPHIC_DATA], [GEOGRAPHIC_DATA] (any)"
drag, startPoint x: 466, startPoint y: 453, endPoint x: 515, endPoint y: 434, distance: 52.4
click at [466, 453] on button "Find flights" at bounding box center [428, 445] width 105 height 36
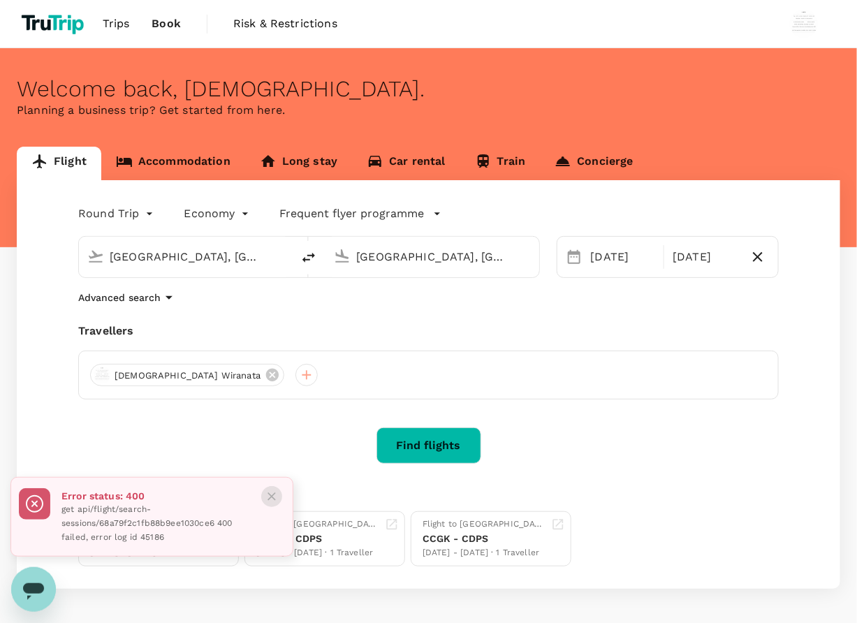
click at [276, 497] on icon "Close" at bounding box center [272, 497] width 14 height 14
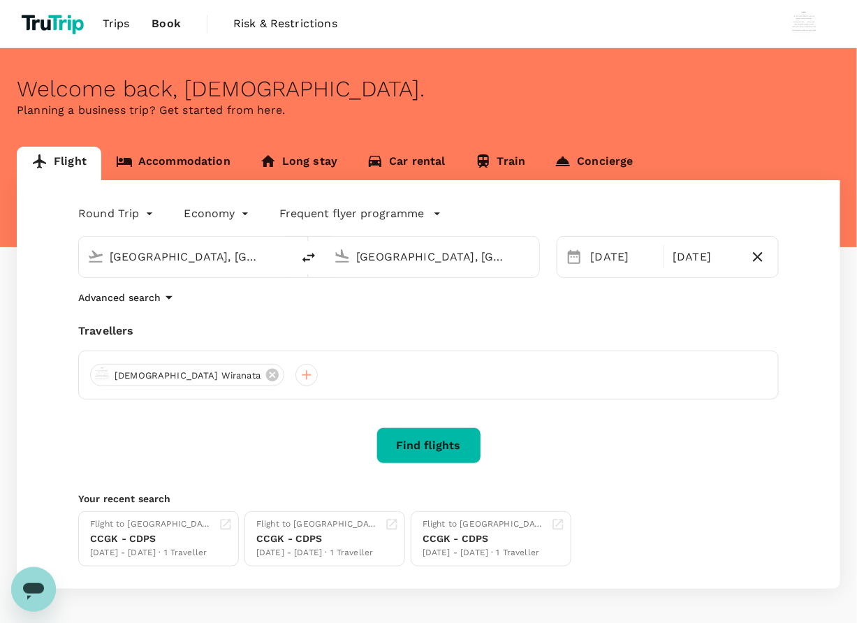
click at [582, 270] on div "[DATE] Sep" at bounding box center [668, 257] width 222 height 42
click at [611, 260] on div "[DATE]" at bounding box center [623, 257] width 76 height 28
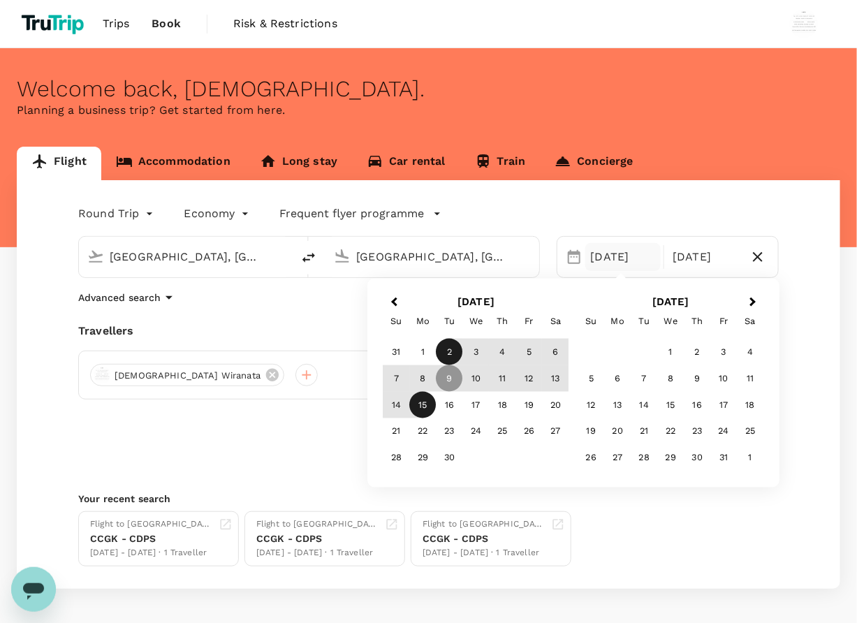
click at [441, 348] on div "2" at bounding box center [449, 352] width 27 height 27
click at [410, 382] on div "8" at bounding box center [423, 378] width 27 height 27
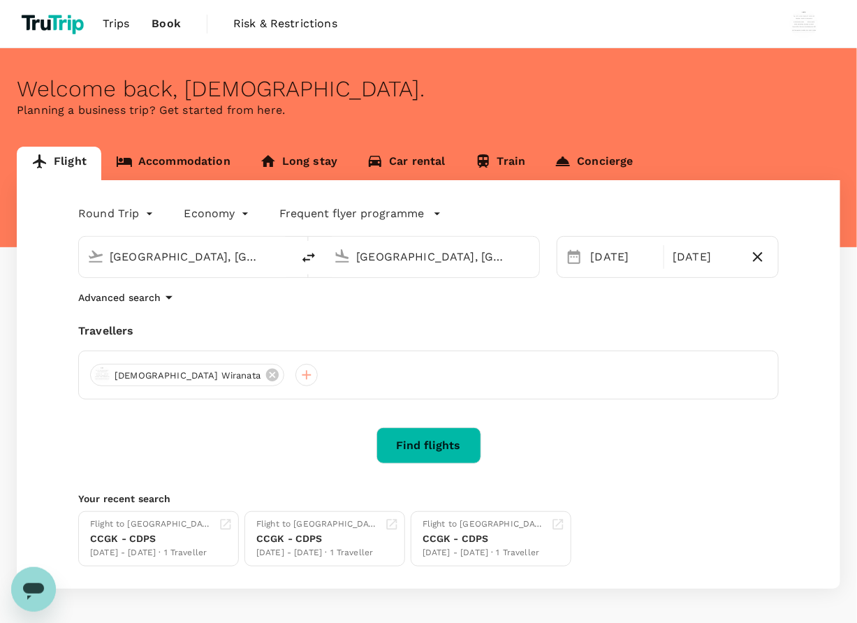
click at [450, 455] on button "Find flights" at bounding box center [428, 445] width 105 height 36
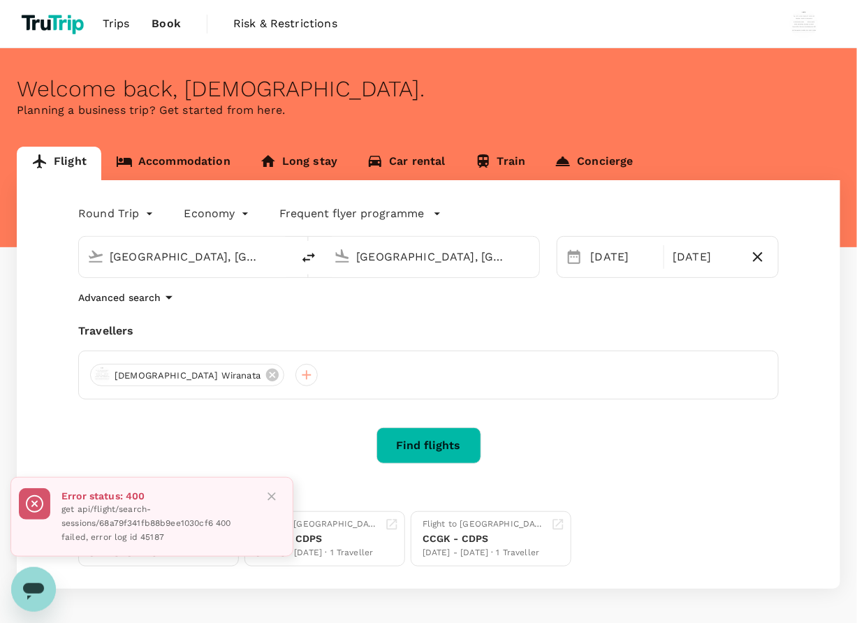
click at [270, 493] on icon "Close" at bounding box center [272, 497] width 14 height 14
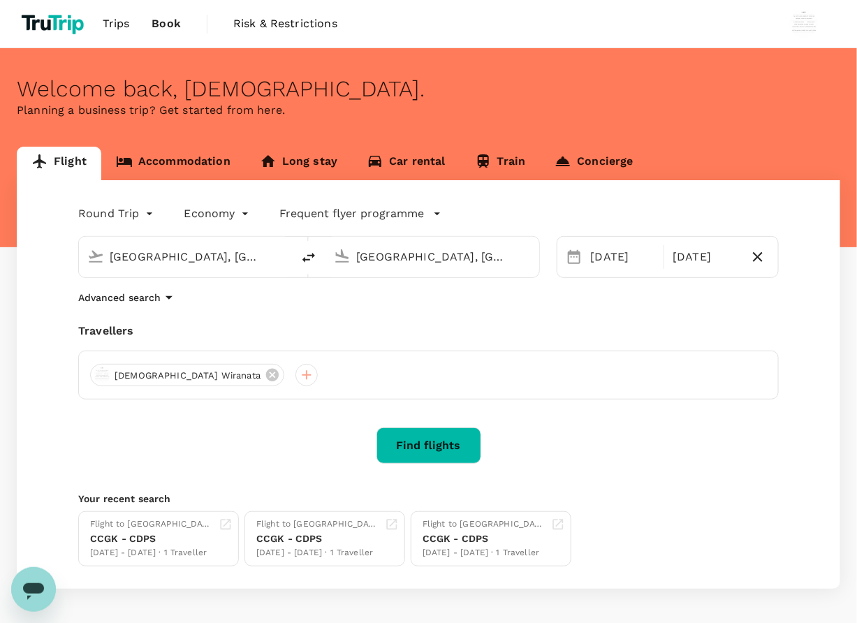
click at [420, 434] on button "Find flights" at bounding box center [428, 445] width 105 height 36
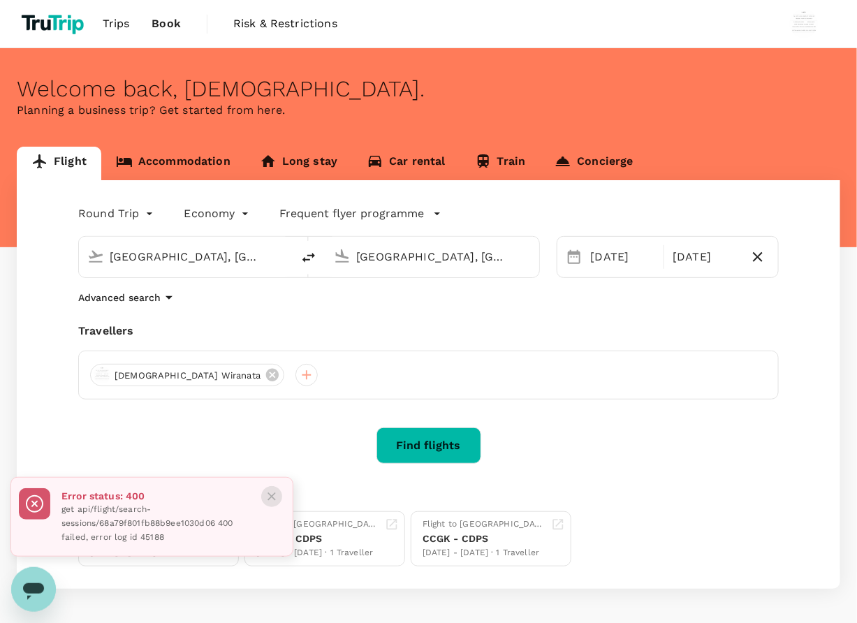
click at [270, 499] on icon "Close" at bounding box center [272, 497] width 14 height 14
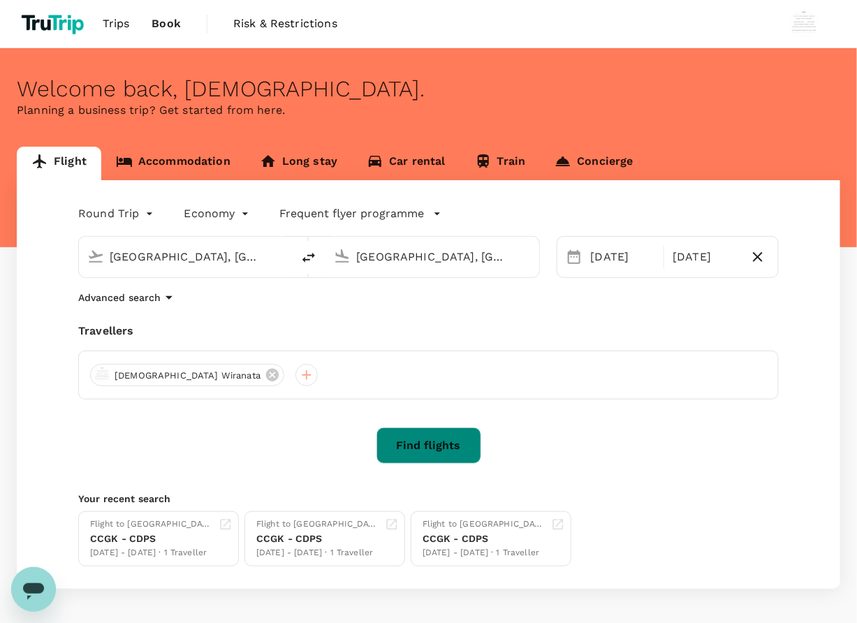
click at [434, 445] on button "Find flights" at bounding box center [428, 445] width 105 height 36
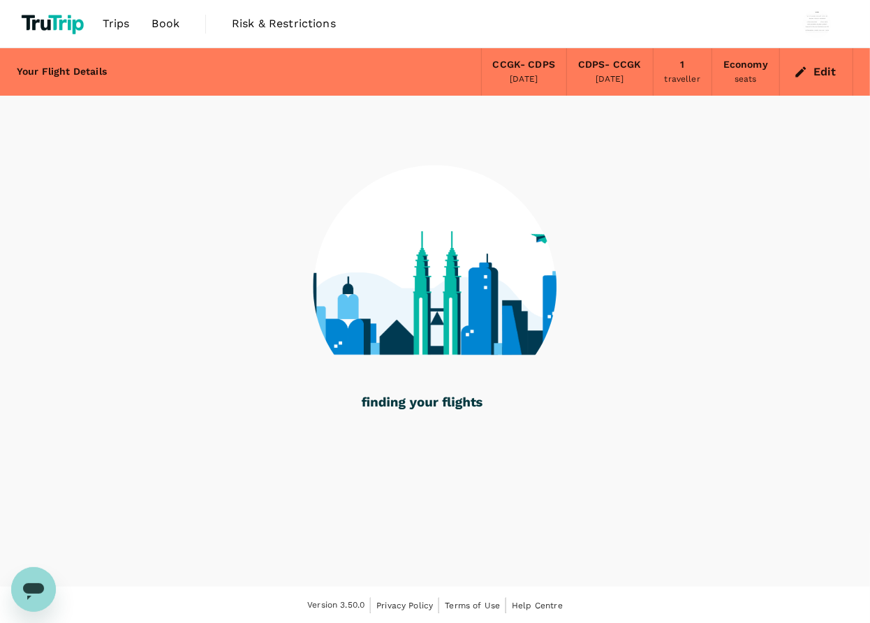
click at [154, 28] on span "Book" at bounding box center [166, 23] width 28 height 17
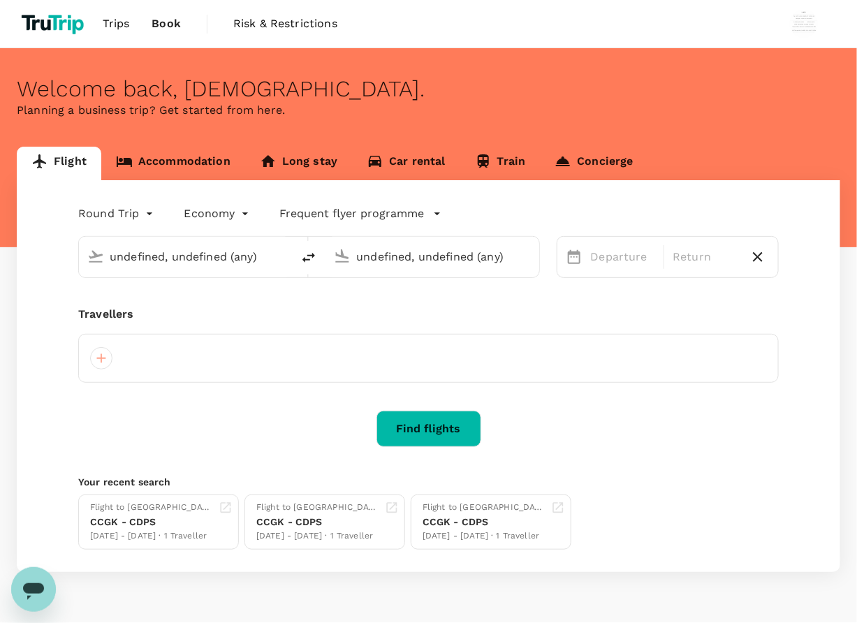
type input "[GEOGRAPHIC_DATA], [GEOGRAPHIC_DATA] (any)"
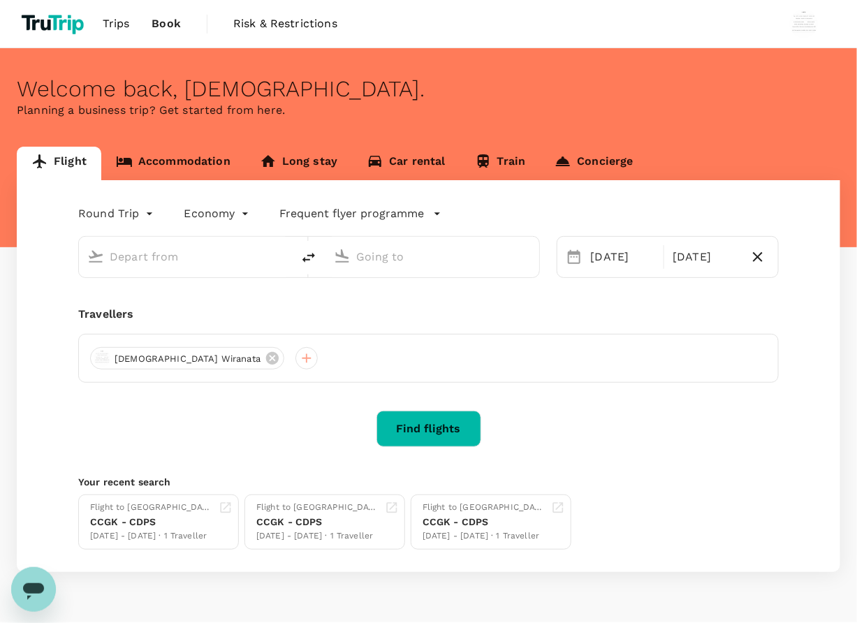
type input "[GEOGRAPHIC_DATA], [GEOGRAPHIC_DATA] (any)"
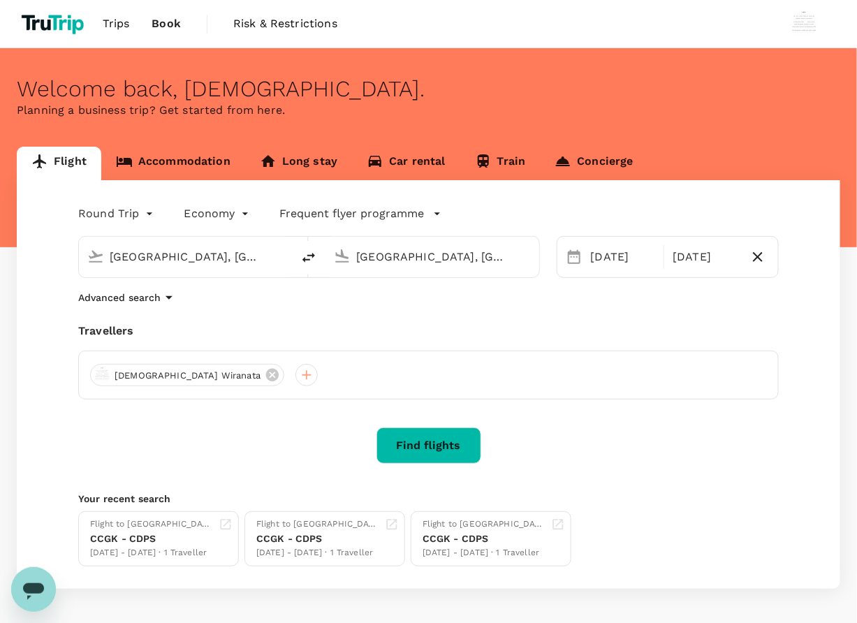
click at [157, 36] on link "Book" at bounding box center [166, 23] width 52 height 47
click at [314, 89] on div "Welcome back , Wisnu ." at bounding box center [428, 89] width 823 height 26
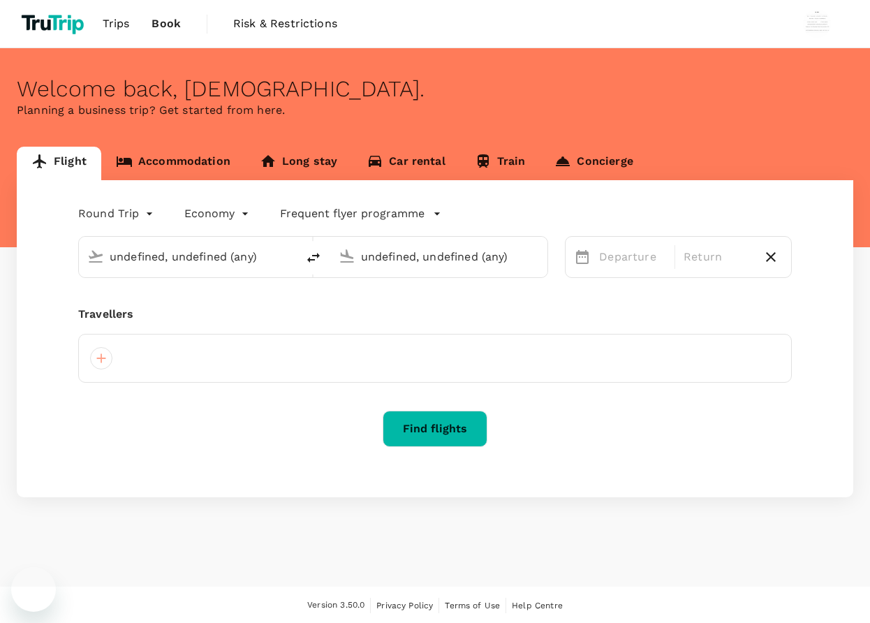
type input "[GEOGRAPHIC_DATA], [GEOGRAPHIC_DATA] (any)"
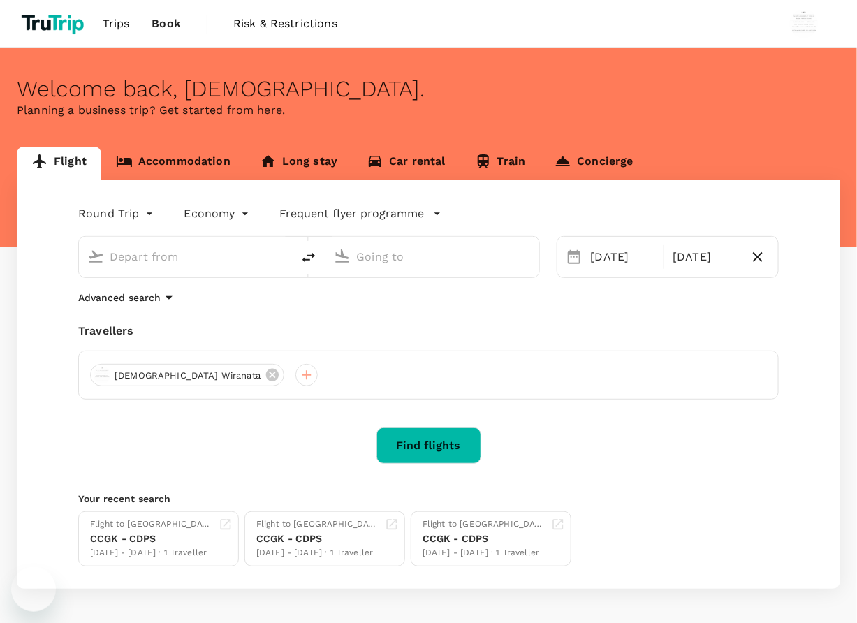
type input "[GEOGRAPHIC_DATA], [GEOGRAPHIC_DATA] (any)"
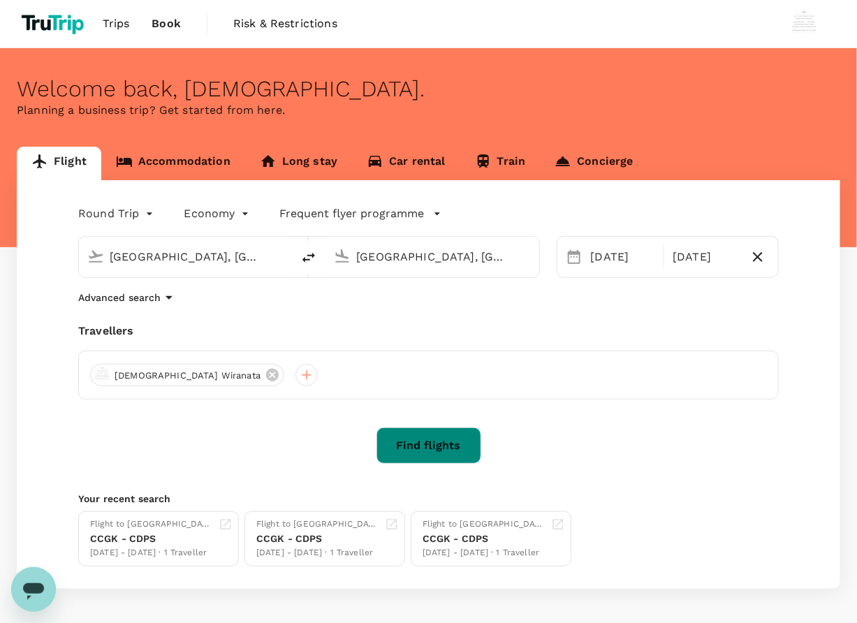
click at [406, 446] on button "Find flights" at bounding box center [428, 445] width 105 height 36
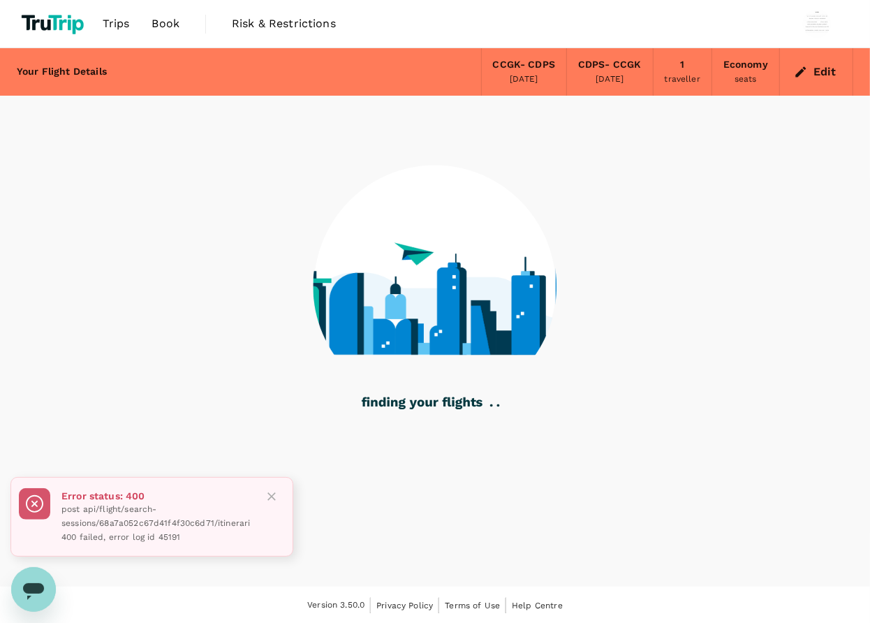
click at [271, 490] on icon "Close" at bounding box center [272, 497] width 14 height 14
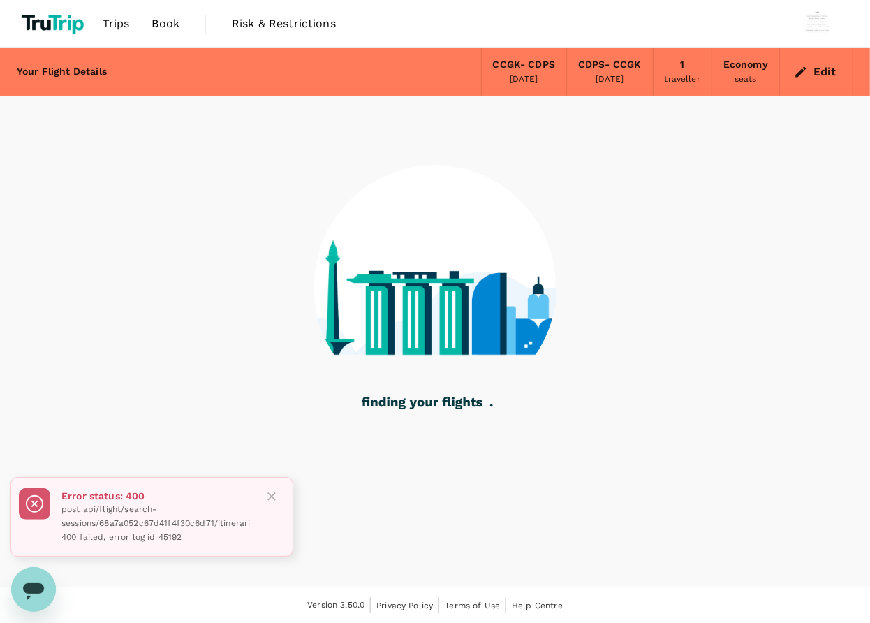
click at [270, 490] on icon "Close" at bounding box center [272, 497] width 14 height 14
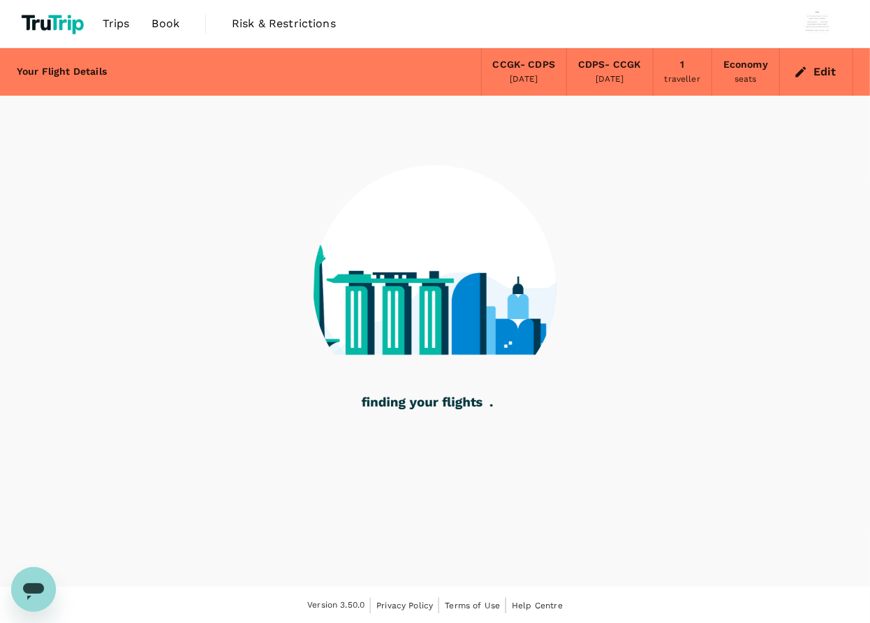
click at [166, 17] on span "Book" at bounding box center [166, 23] width 28 height 17
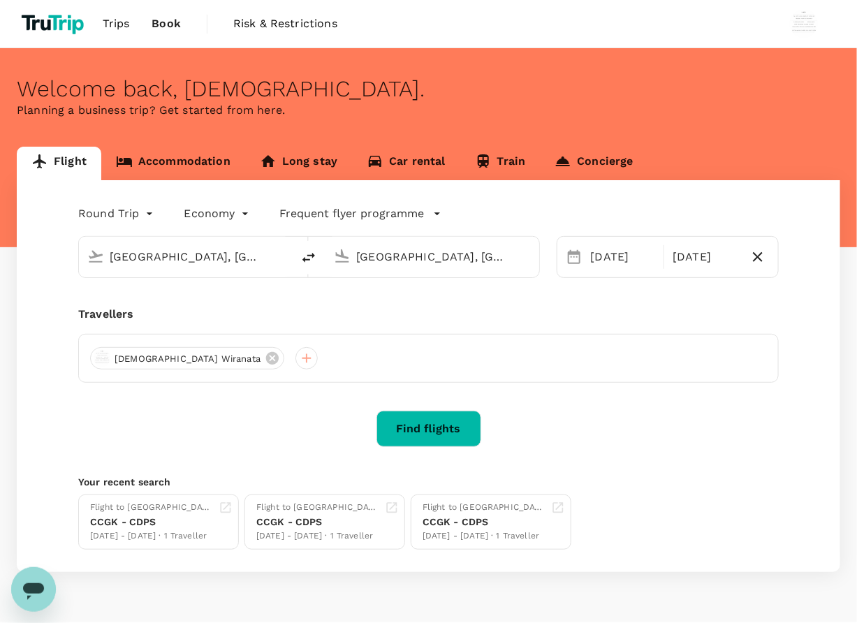
type input "[GEOGRAPHIC_DATA], [GEOGRAPHIC_DATA] (any)"
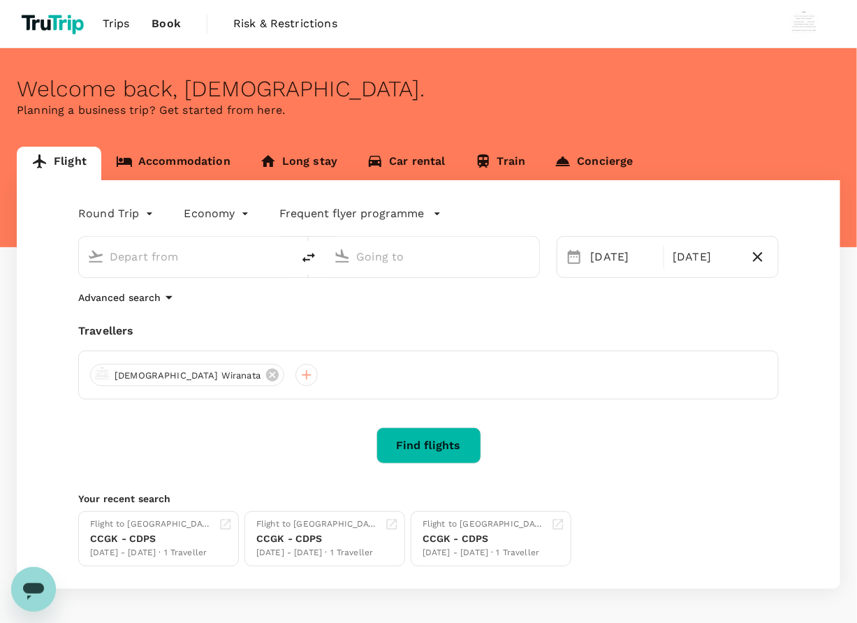
type input "[GEOGRAPHIC_DATA], [GEOGRAPHIC_DATA] (any)"
click at [542, 103] on p "Planning a business trip? Get started from here." at bounding box center [428, 110] width 823 height 17
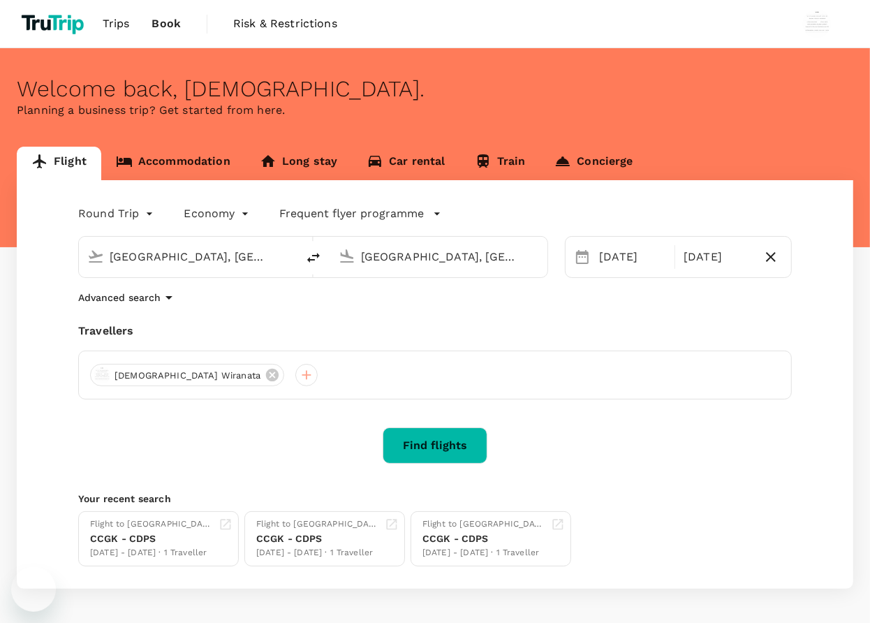
type input "[GEOGRAPHIC_DATA], [GEOGRAPHIC_DATA] (any)"
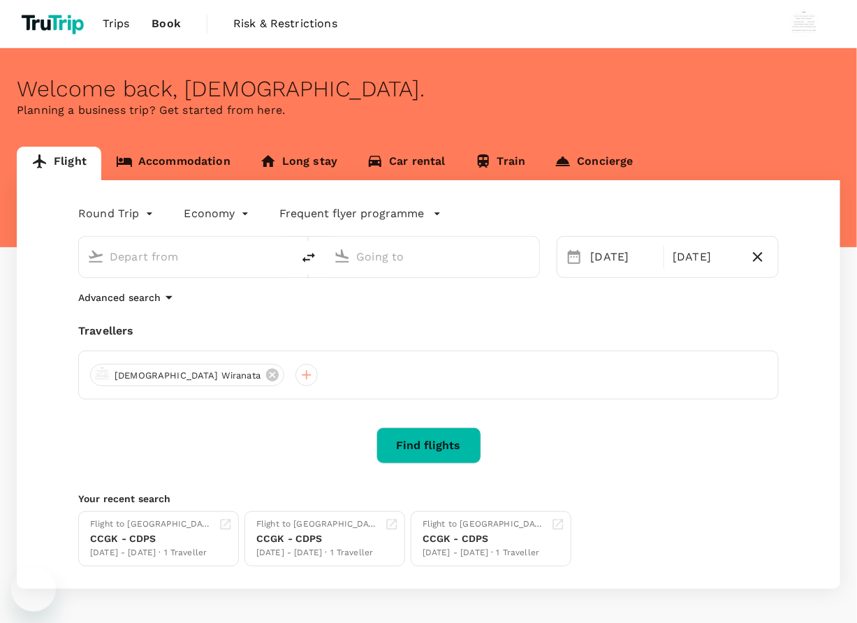
type input "[GEOGRAPHIC_DATA], [GEOGRAPHIC_DATA] (any)"
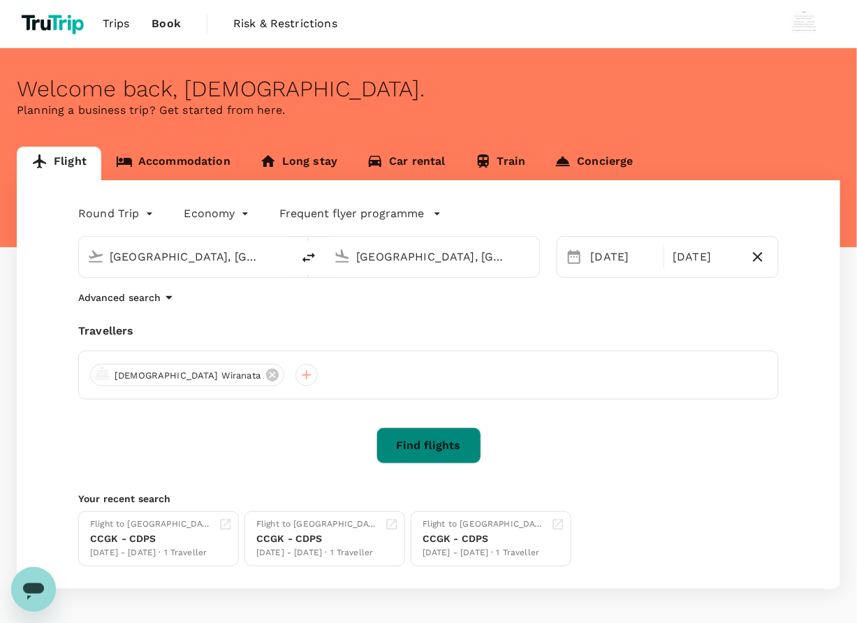
drag, startPoint x: 430, startPoint y: 437, endPoint x: 446, endPoint y: 420, distance: 22.7
click at [430, 434] on button "Find flights" at bounding box center [428, 445] width 105 height 36
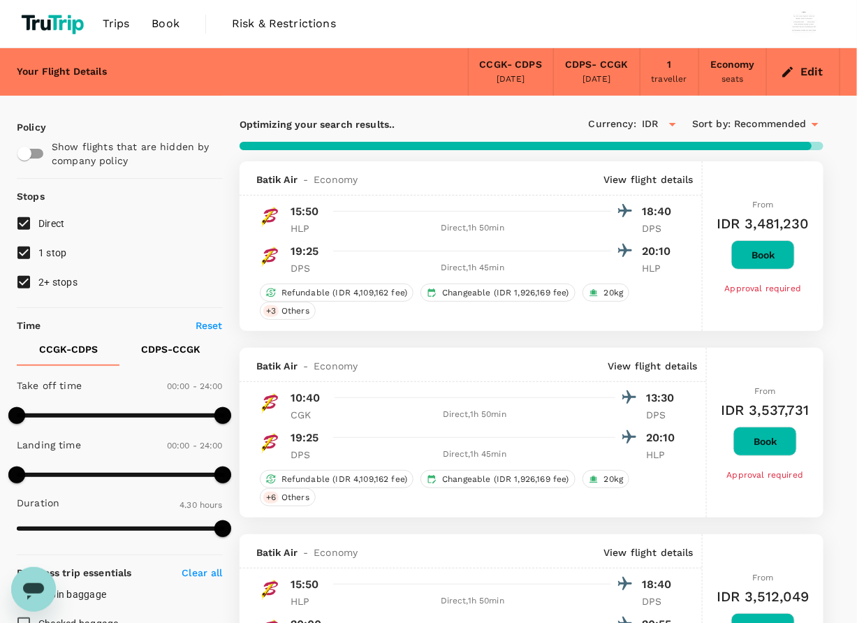
type input "990"
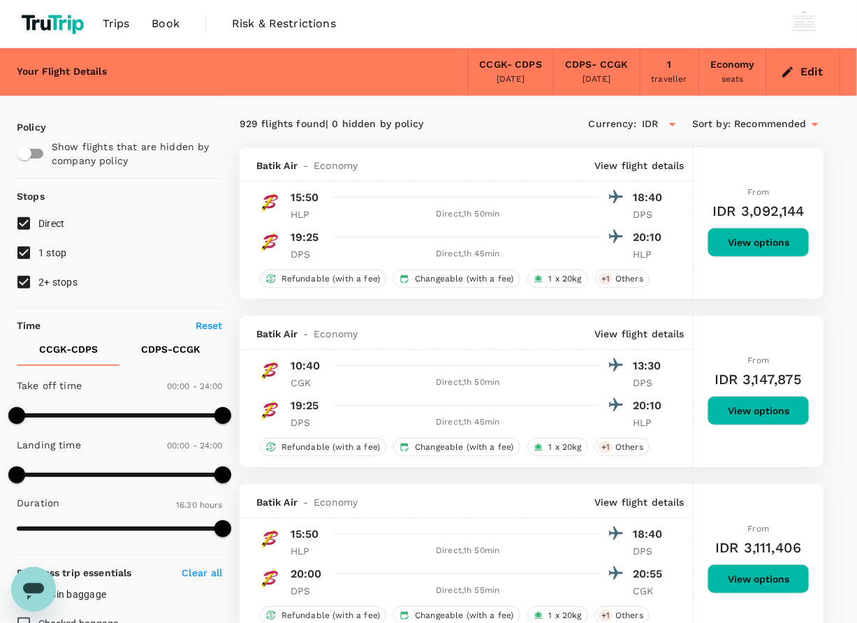
click at [156, 22] on span "Book" at bounding box center [166, 23] width 28 height 17
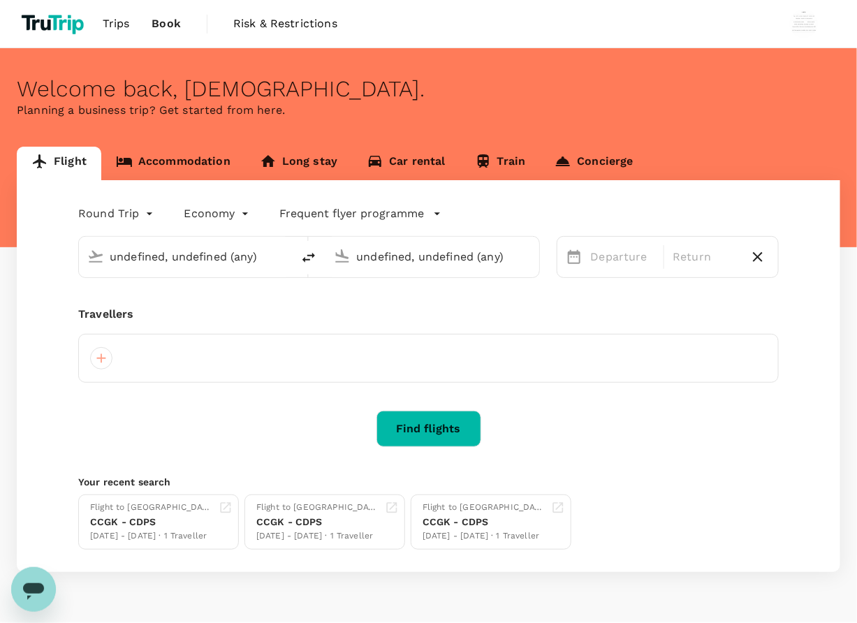
type input "[GEOGRAPHIC_DATA], [GEOGRAPHIC_DATA] (any)"
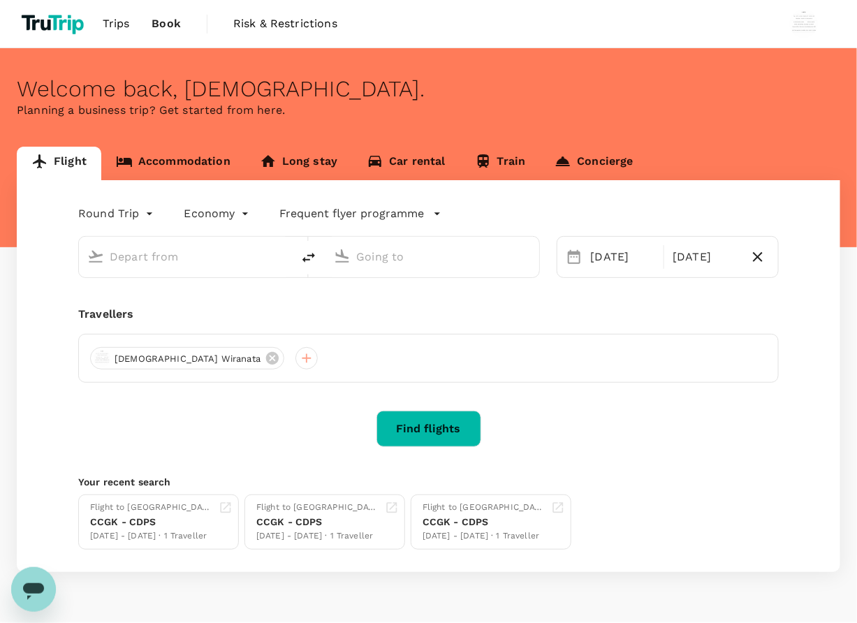
type input "[GEOGRAPHIC_DATA], [GEOGRAPHIC_DATA] (any)"
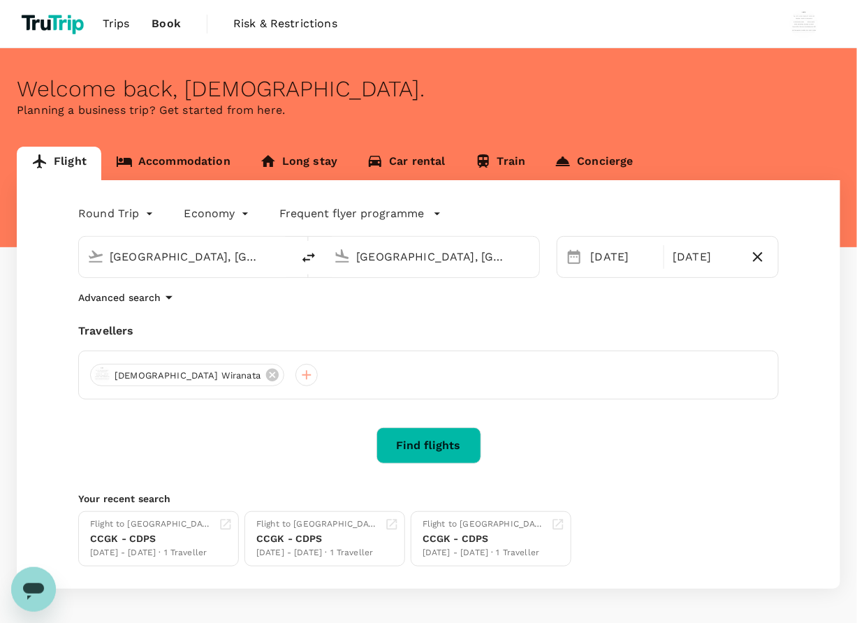
click at [392, 255] on input "[GEOGRAPHIC_DATA], [GEOGRAPHIC_DATA] (any)" at bounding box center [432, 257] width 153 height 22
click at [619, 250] on div "[DATE]" at bounding box center [623, 257] width 76 height 28
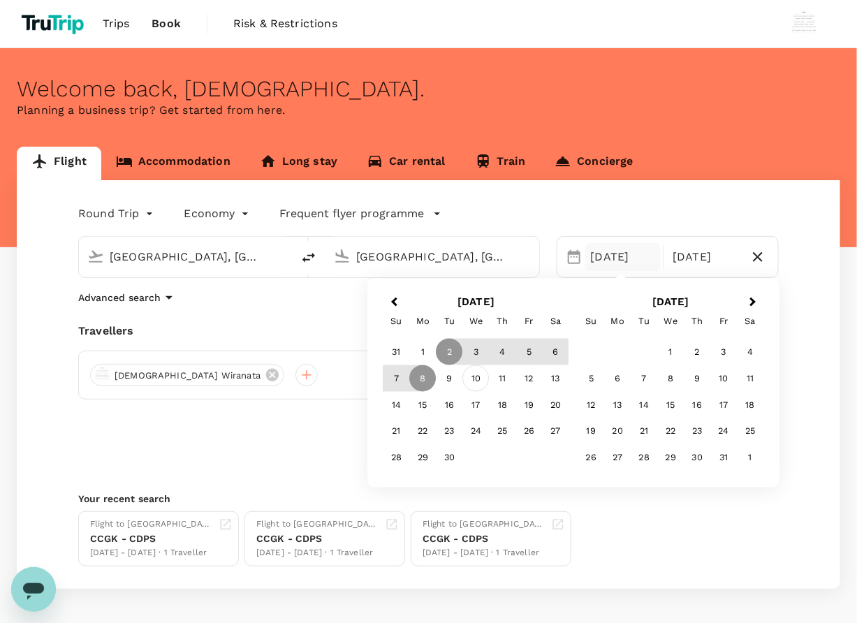
click at [463, 377] on div "10" at bounding box center [476, 378] width 27 height 27
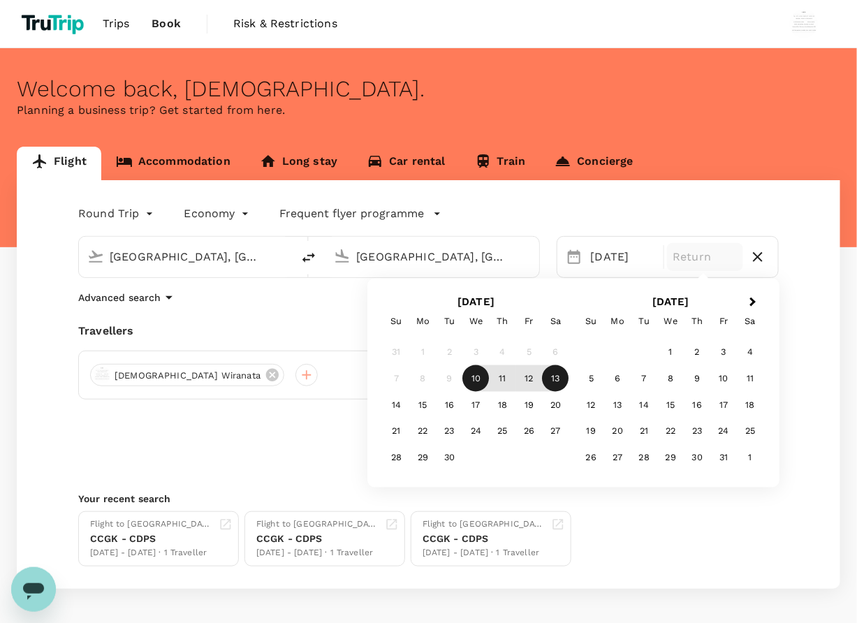
click at [560, 385] on div "13" at bounding box center [556, 378] width 27 height 27
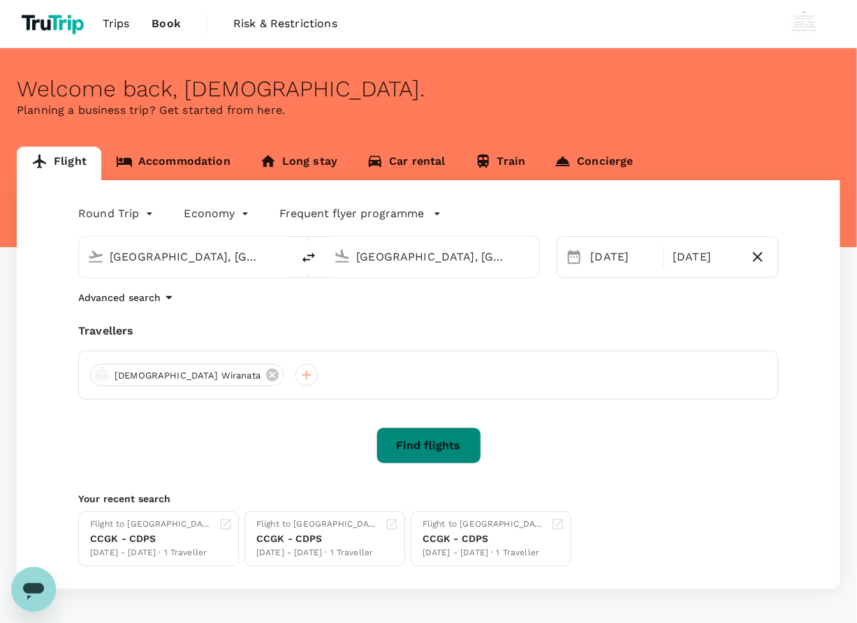
click at [413, 442] on button "Find flights" at bounding box center [428, 445] width 105 height 36
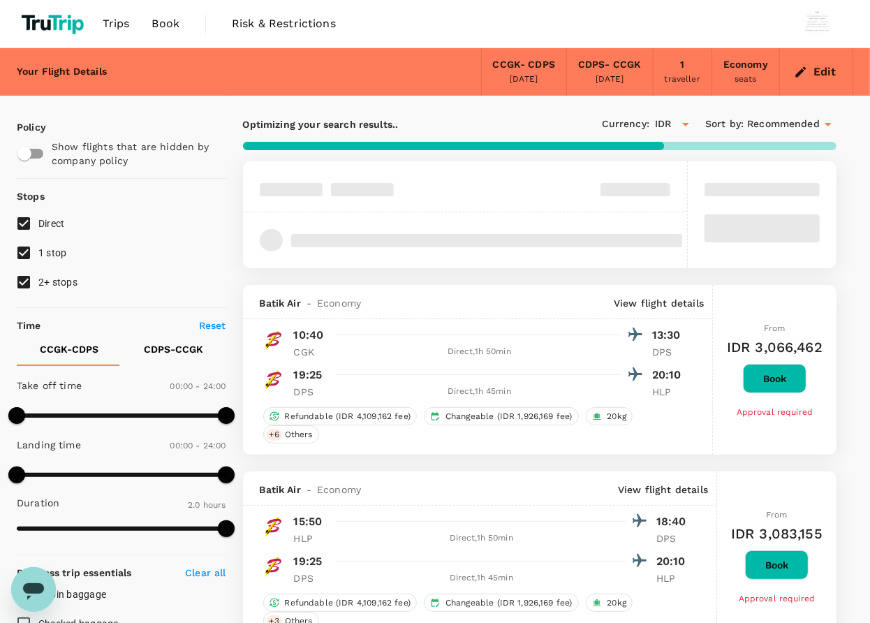
type input "IDR"
type input "1440"
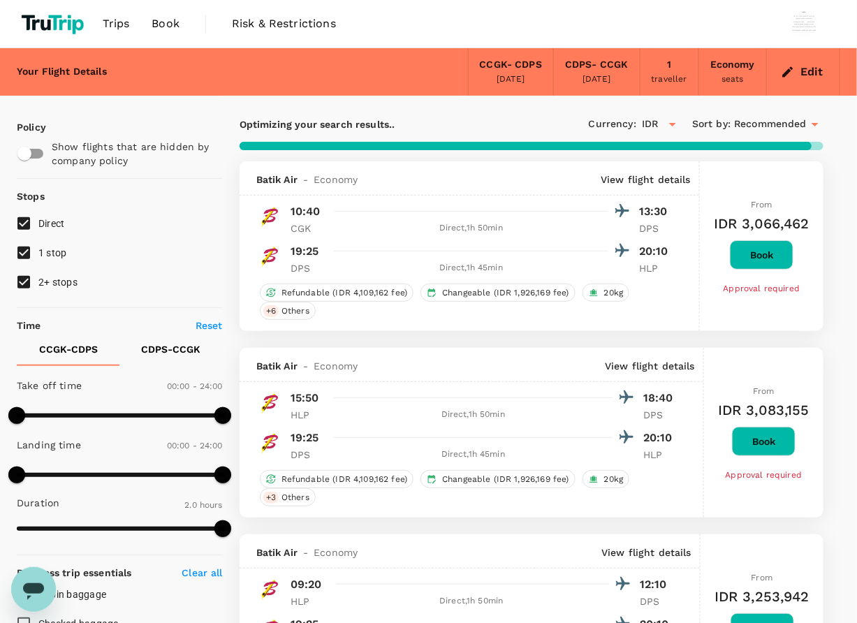
type input "890"
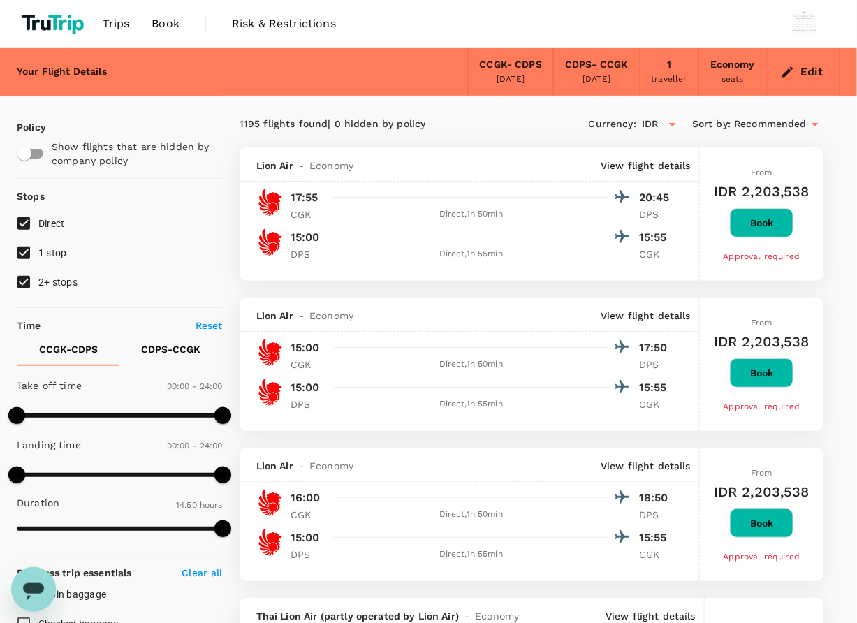
click at [782, 217] on button "Book" at bounding box center [762, 222] width 64 height 29
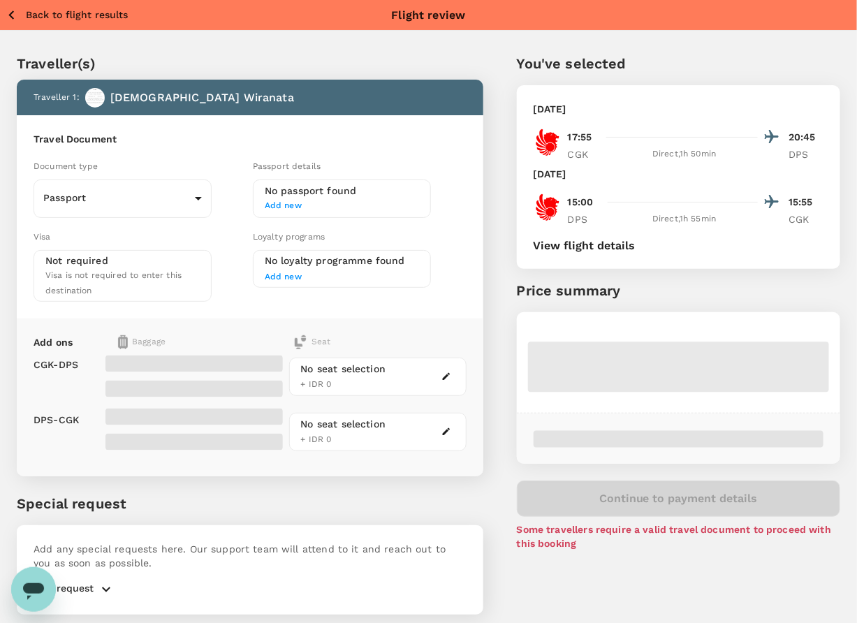
click at [16, 18] on icon "button" at bounding box center [11, 14] width 17 height 17
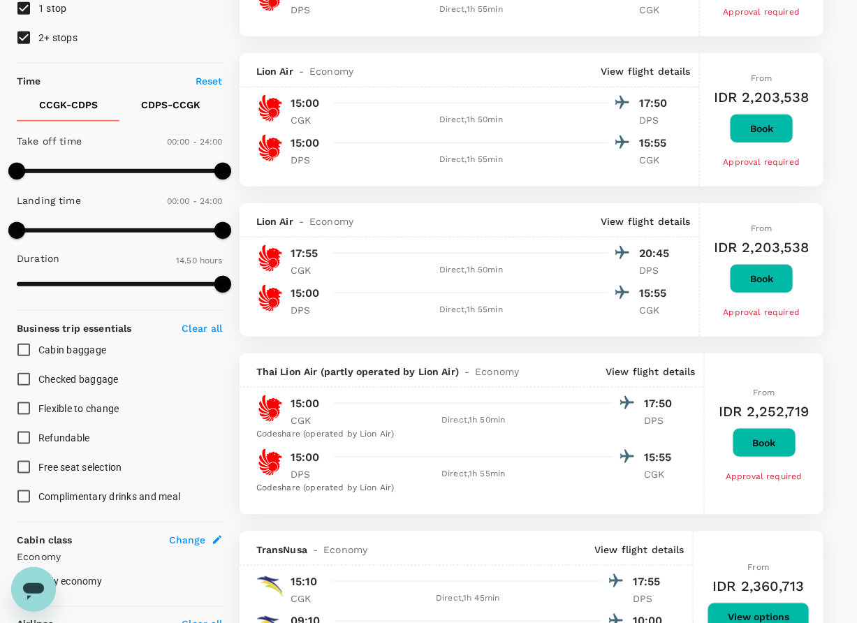
scroll to position [209, 0]
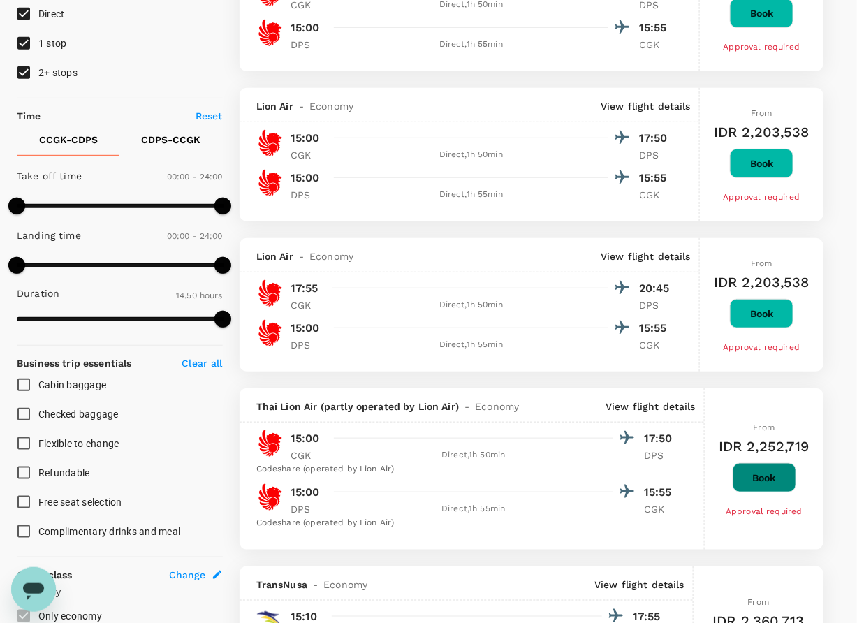
click at [770, 492] on button "Book" at bounding box center [765, 477] width 64 height 29
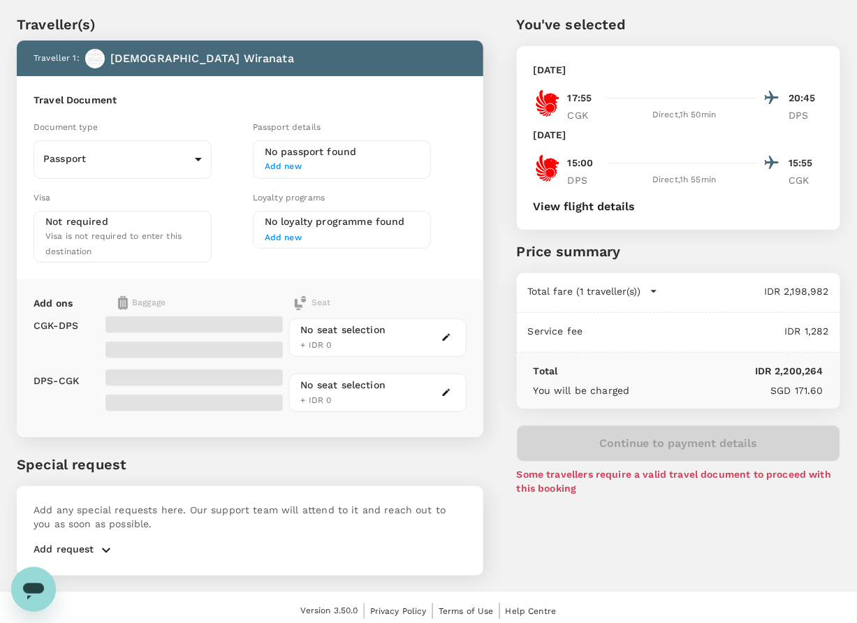
scroll to position [2, 0]
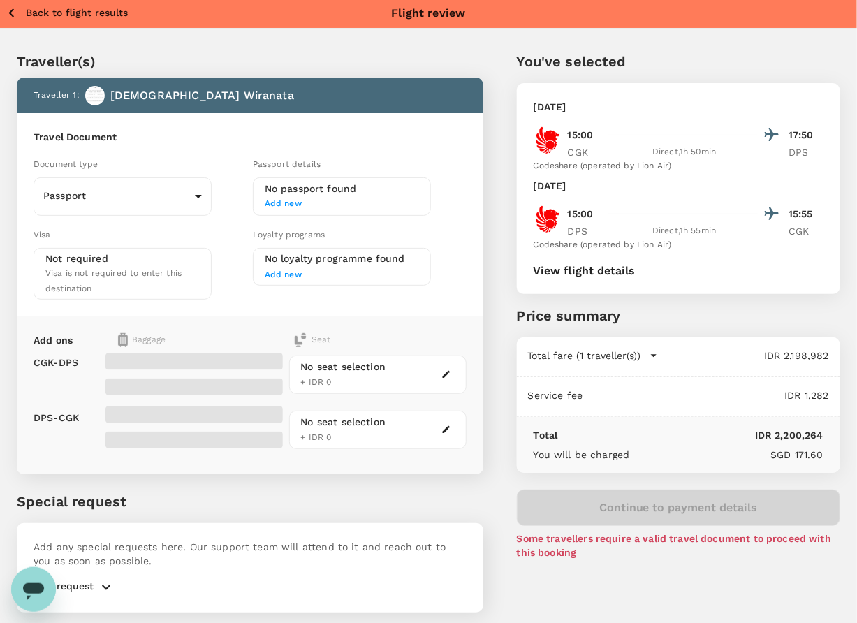
click at [15, 8] on icon "button" at bounding box center [11, 12] width 17 height 17
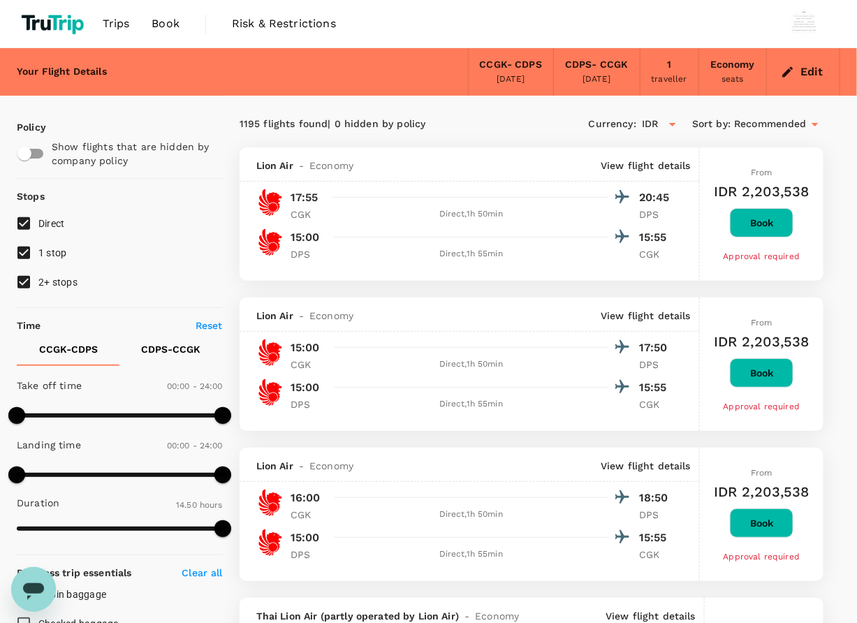
click at [172, 36] on link "Book" at bounding box center [165, 23] width 50 height 47
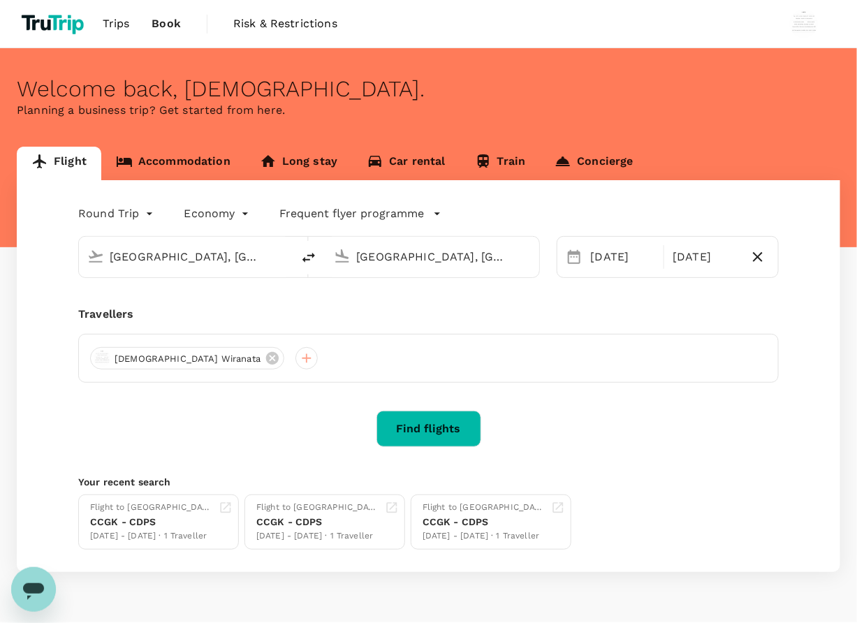
type input "[GEOGRAPHIC_DATA], [GEOGRAPHIC_DATA] (any)"
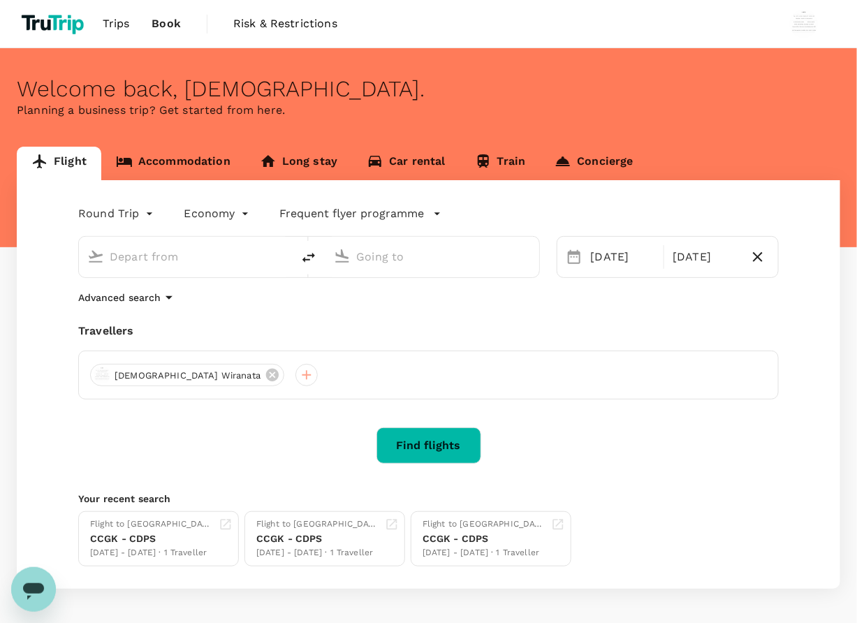
type input "[GEOGRAPHIC_DATA], [GEOGRAPHIC_DATA] (any)"
